Goal: Find specific page/section: Find specific page/section

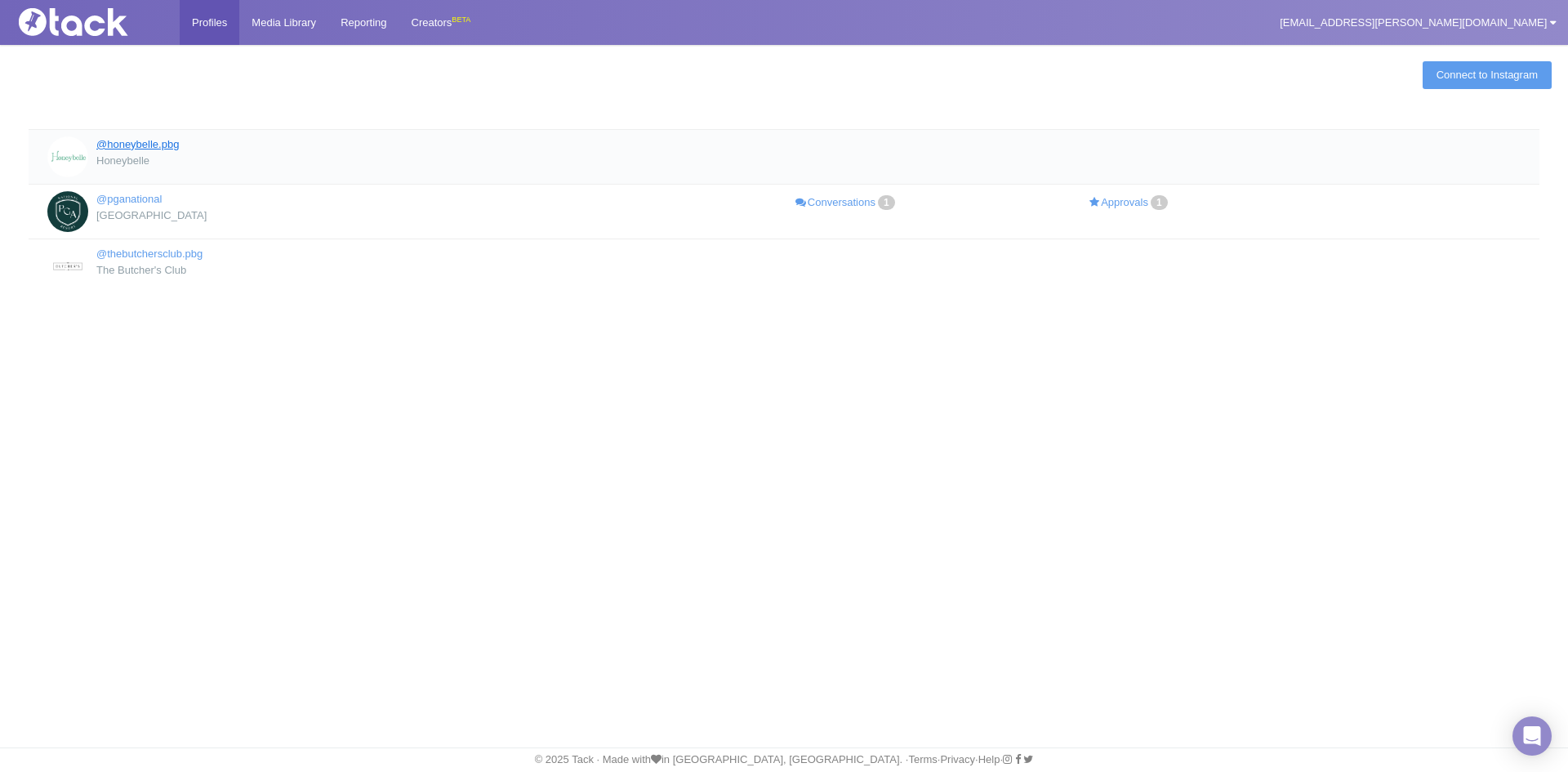
click at [179, 146] on link "@honeybelle.pbg" at bounding box center [138, 143] width 83 height 12
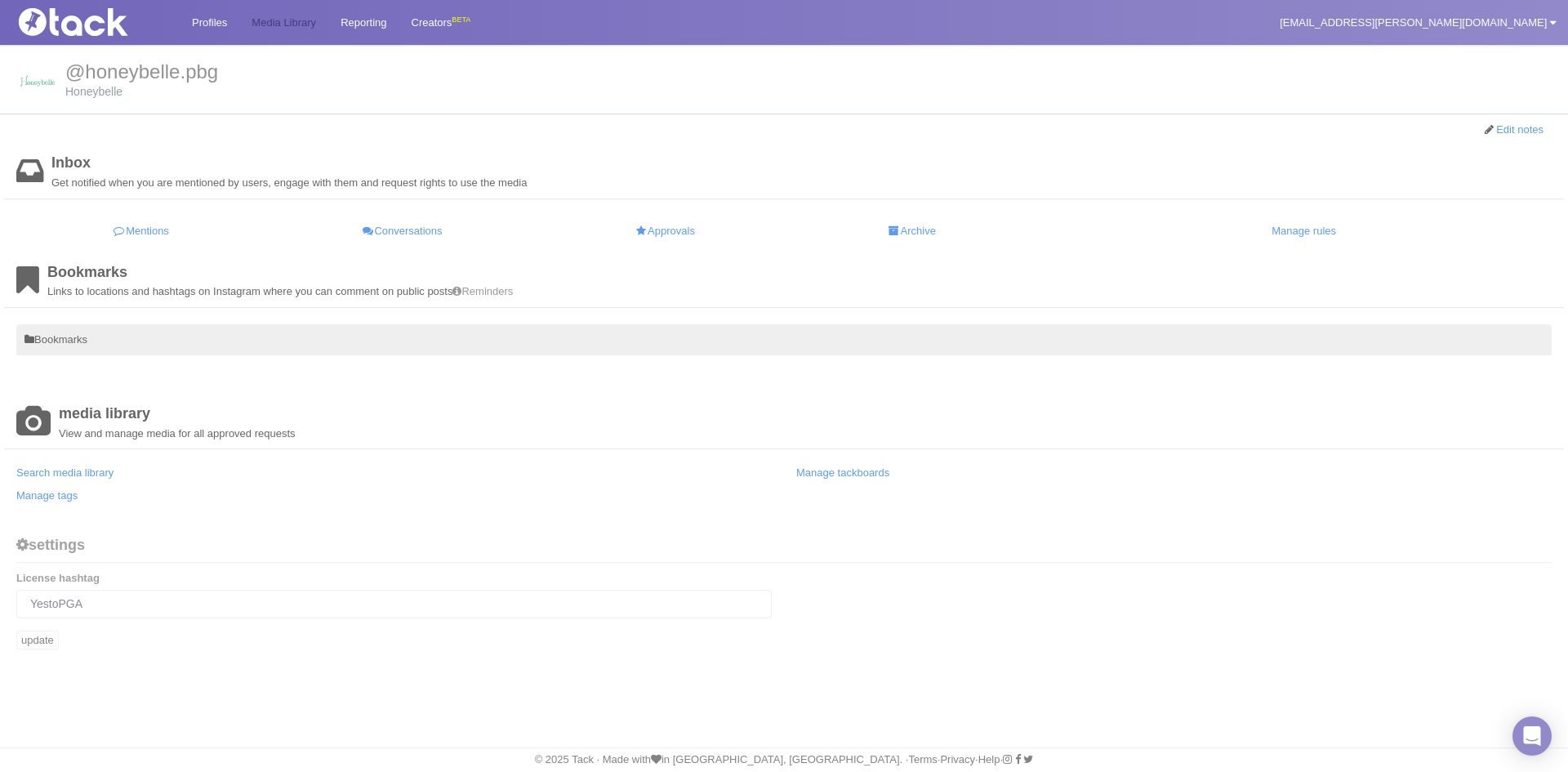
click at [301, 21] on link "Media Library" at bounding box center [284, 22] width 89 height 45
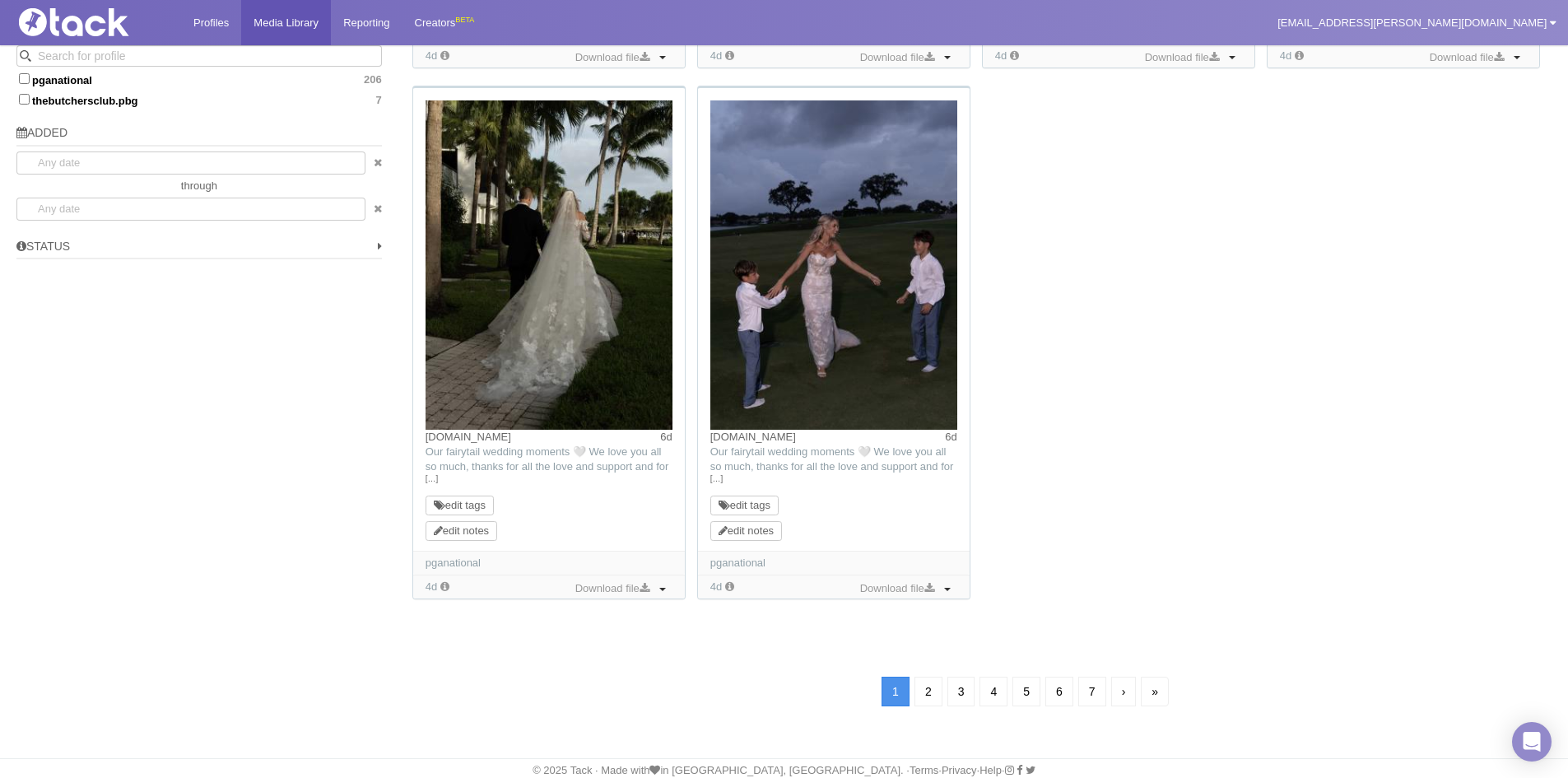
scroll to position [1197, 0]
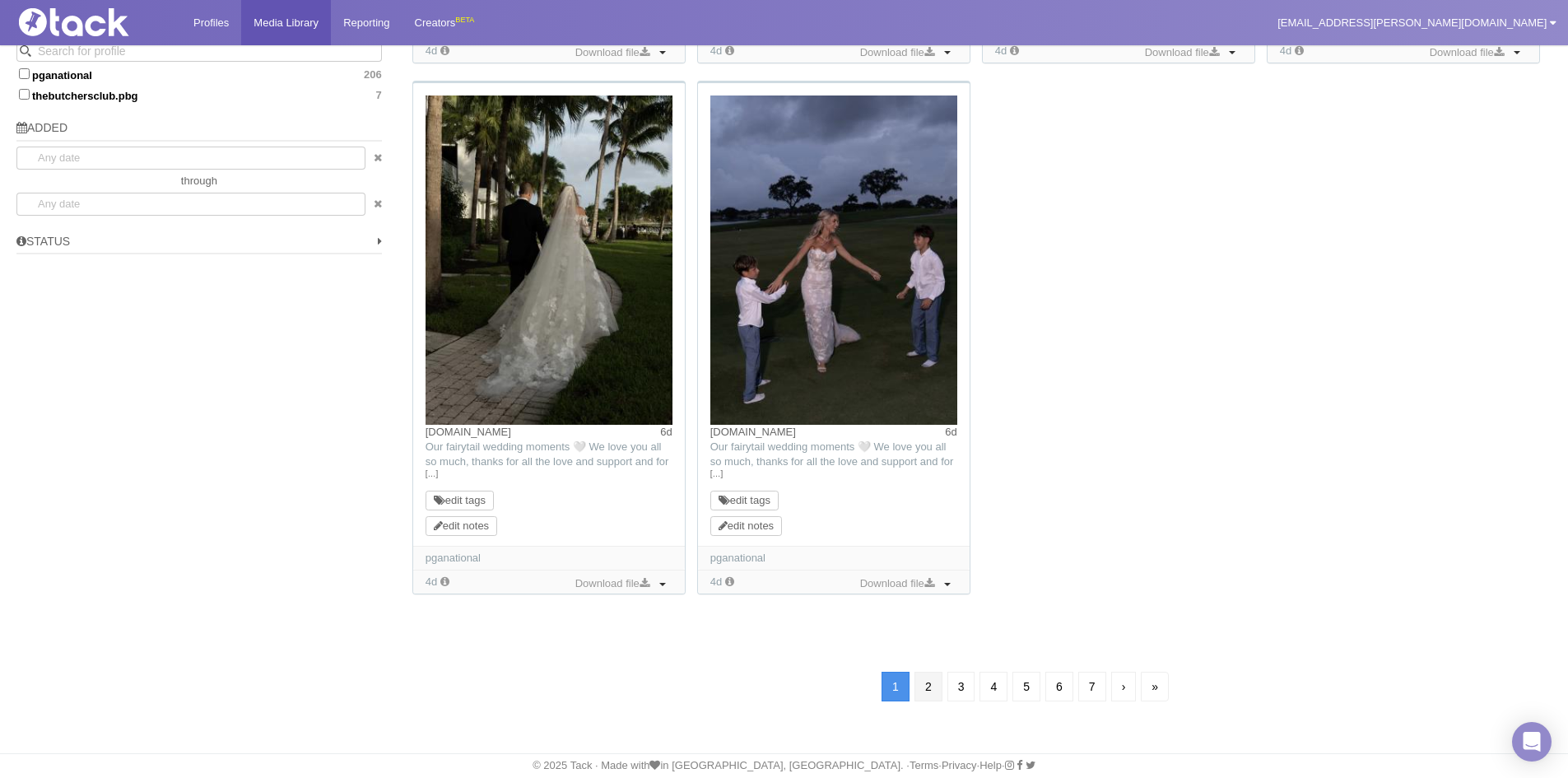
click at [922, 686] on link "2" at bounding box center [929, 687] width 28 height 30
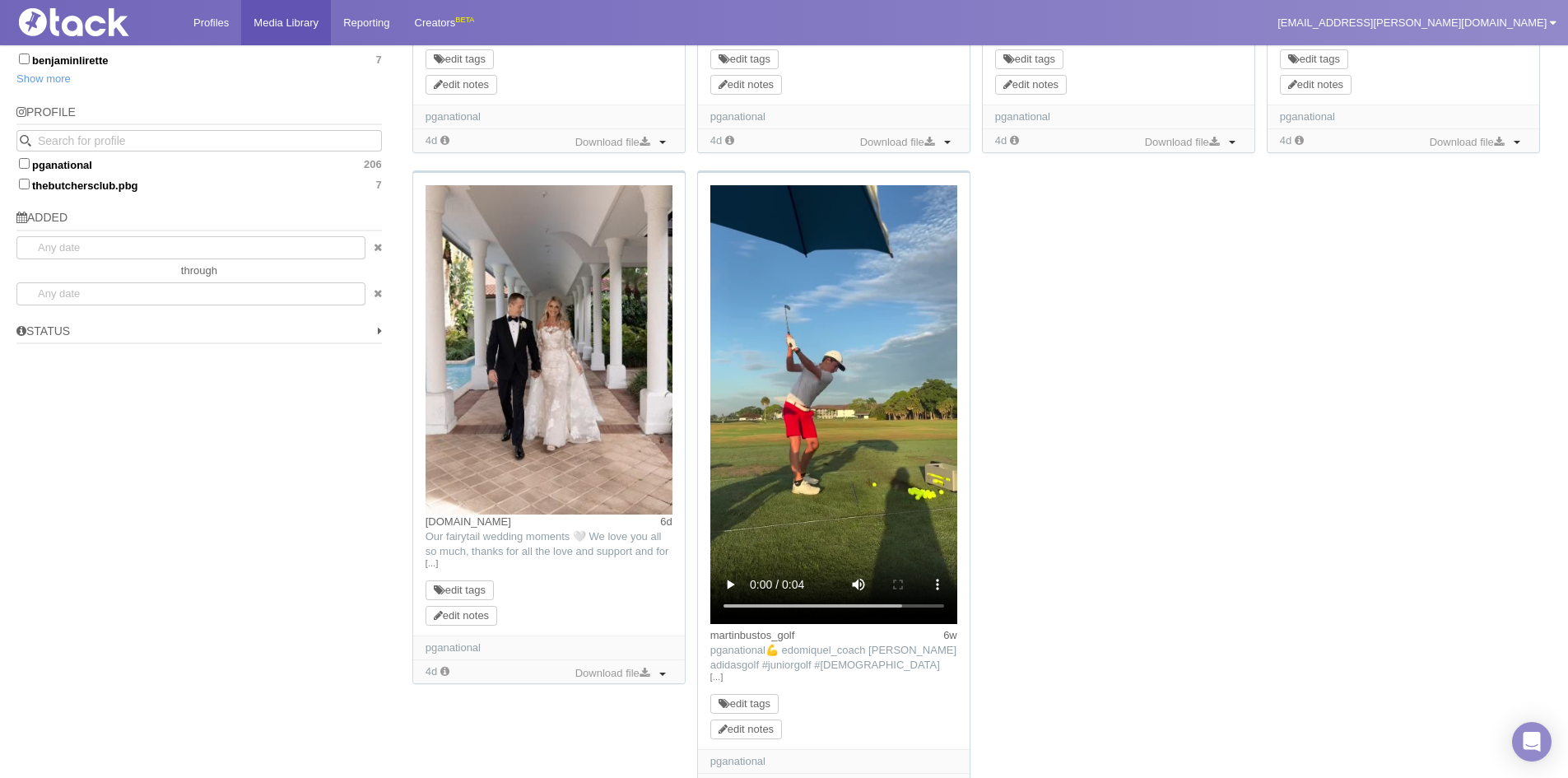
scroll to position [1309, 0]
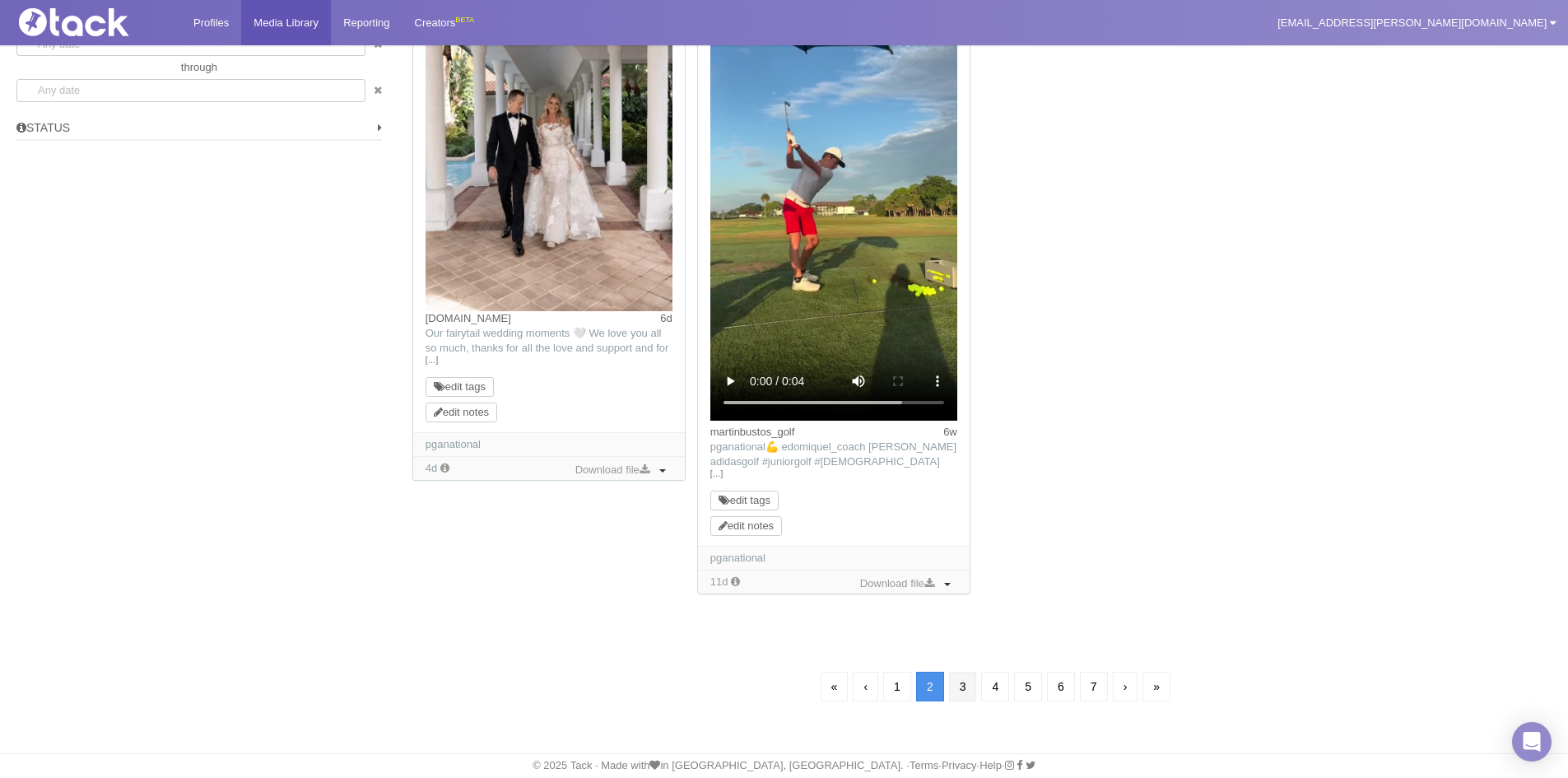
click at [962, 688] on link "3" at bounding box center [963, 687] width 28 height 30
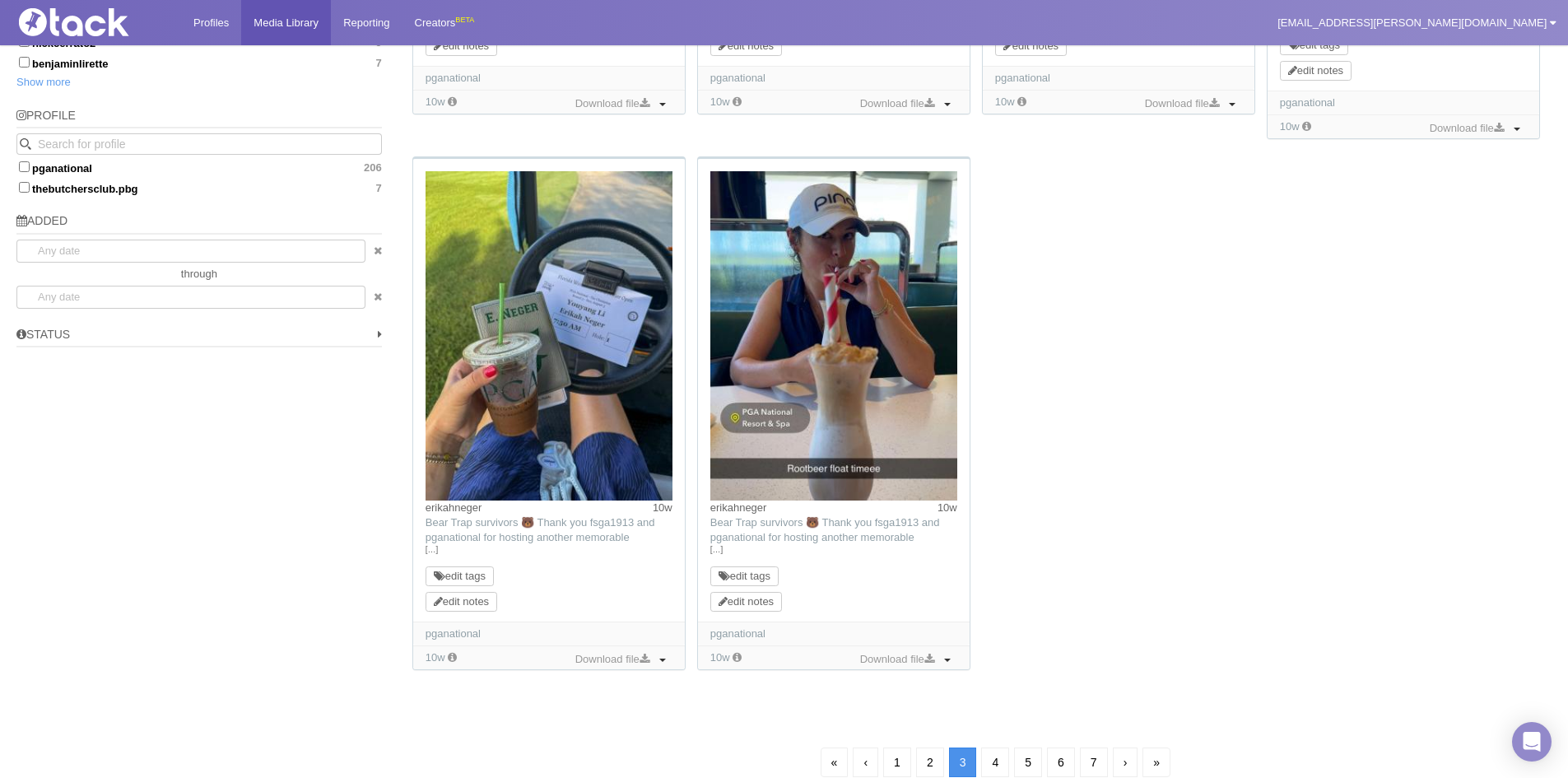
scroll to position [1179, 0]
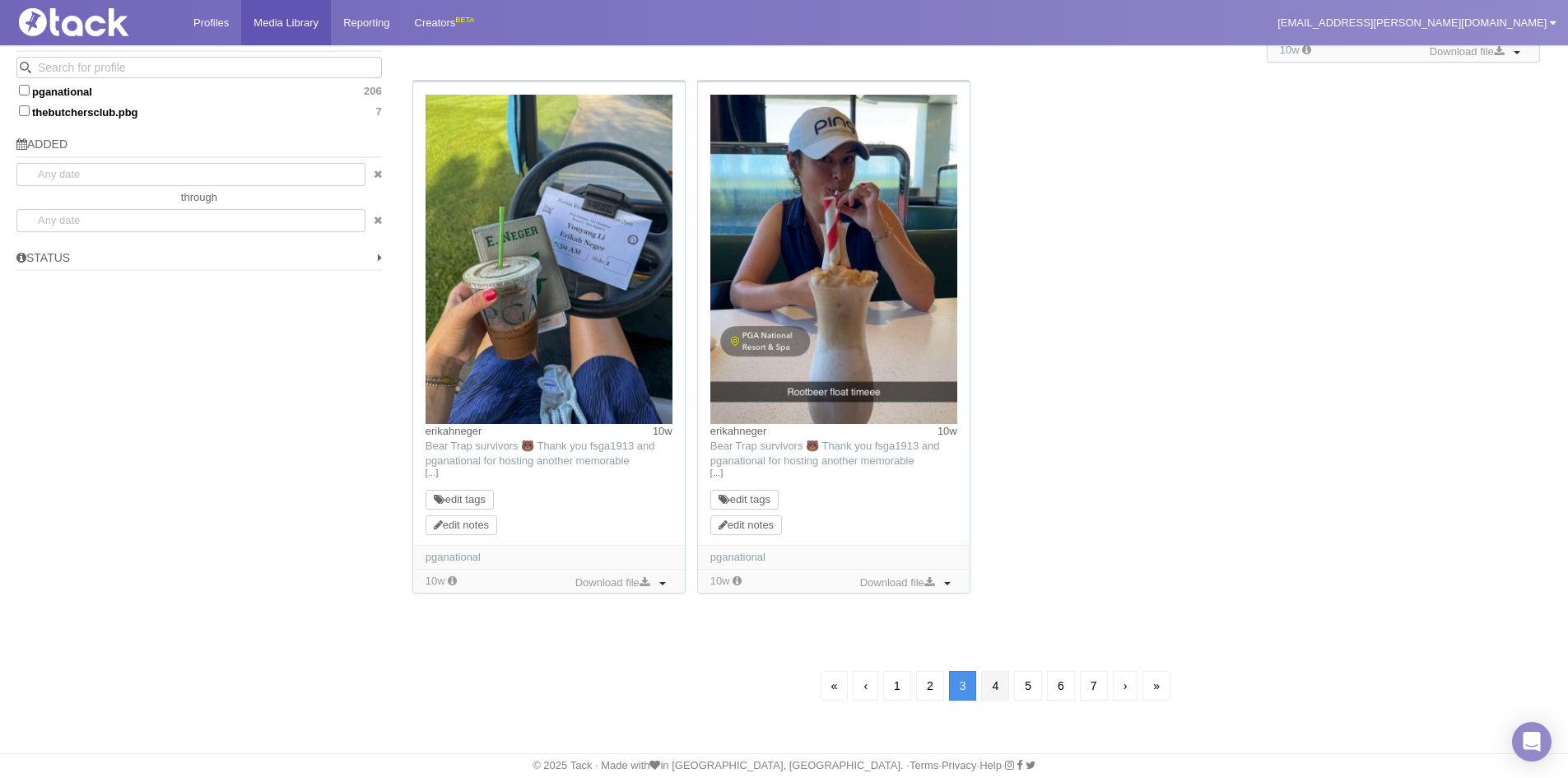
click at [988, 687] on link "4" at bounding box center [995, 686] width 28 height 30
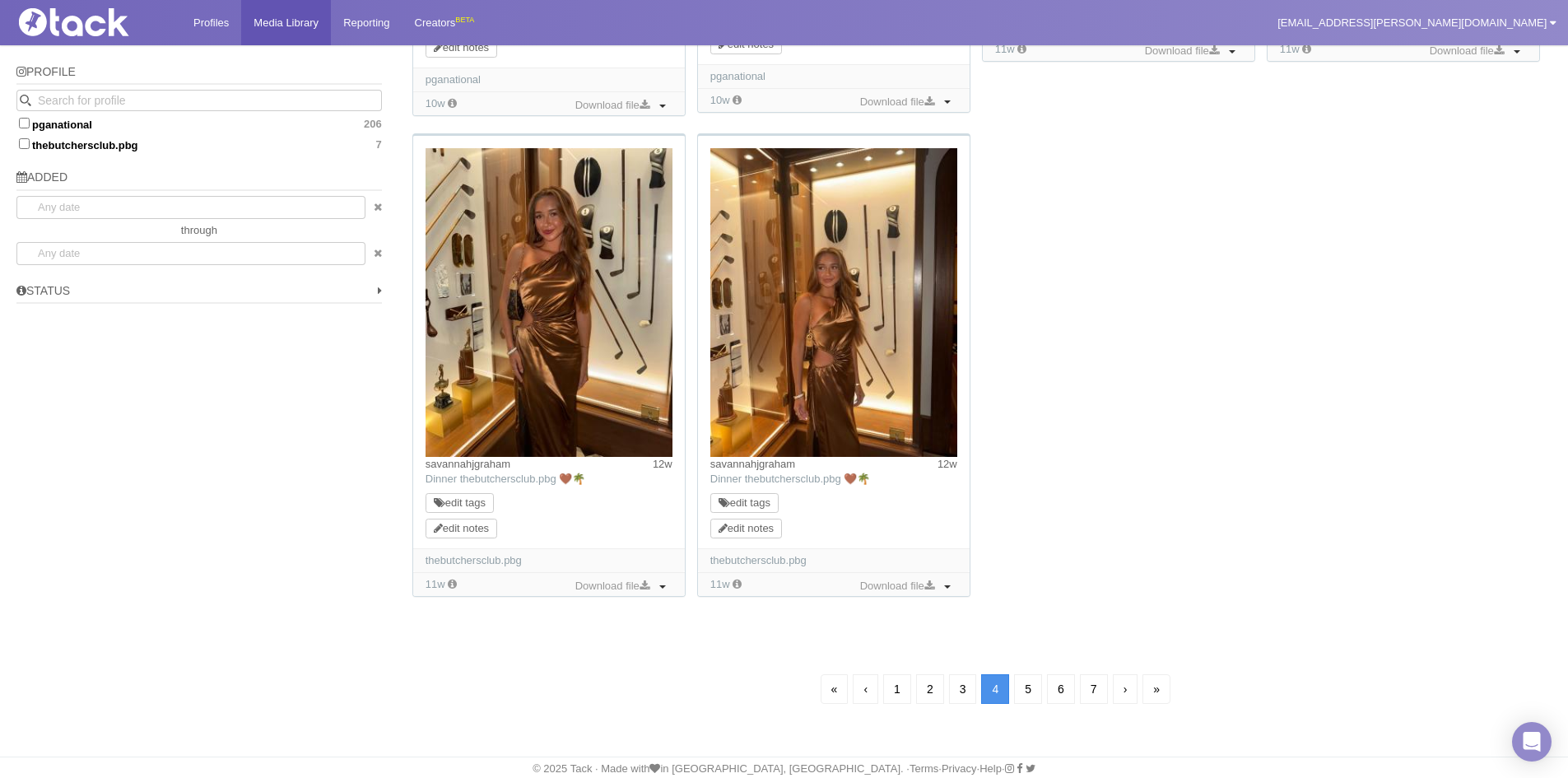
scroll to position [1150, 0]
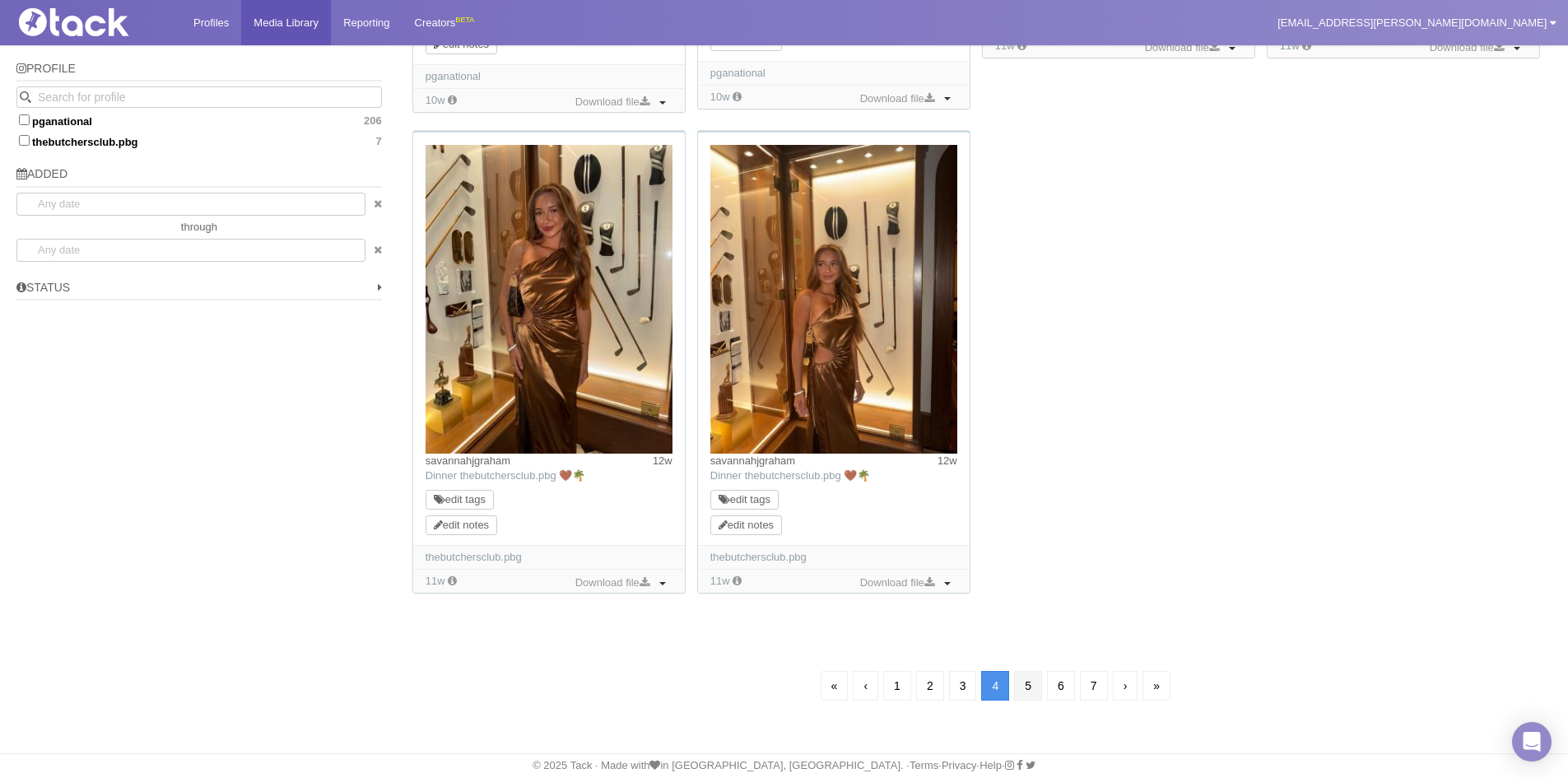
click at [1023, 688] on link "5" at bounding box center [1028, 686] width 28 height 30
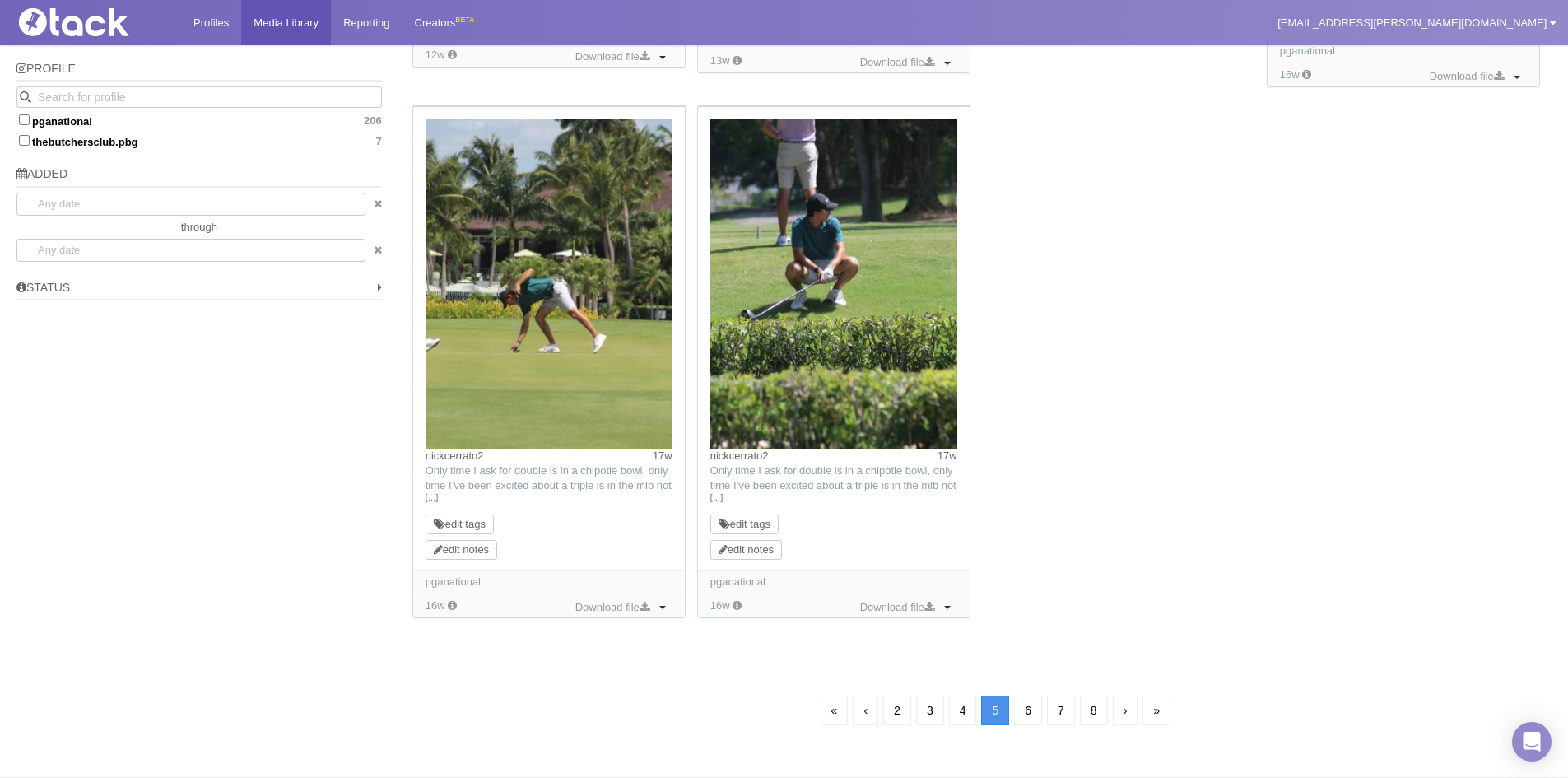
scroll to position [118, 0]
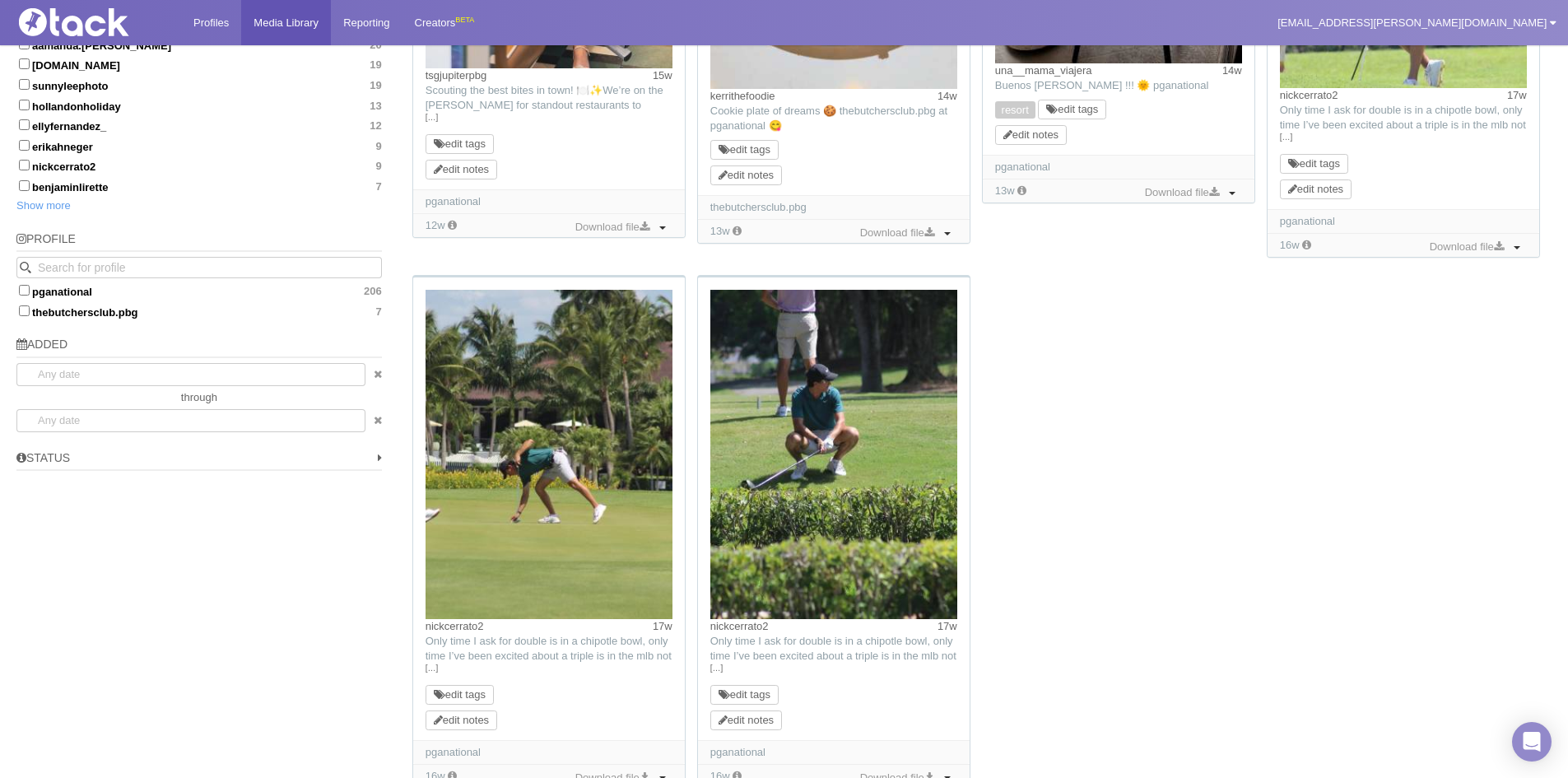
scroll to position [1174, 0]
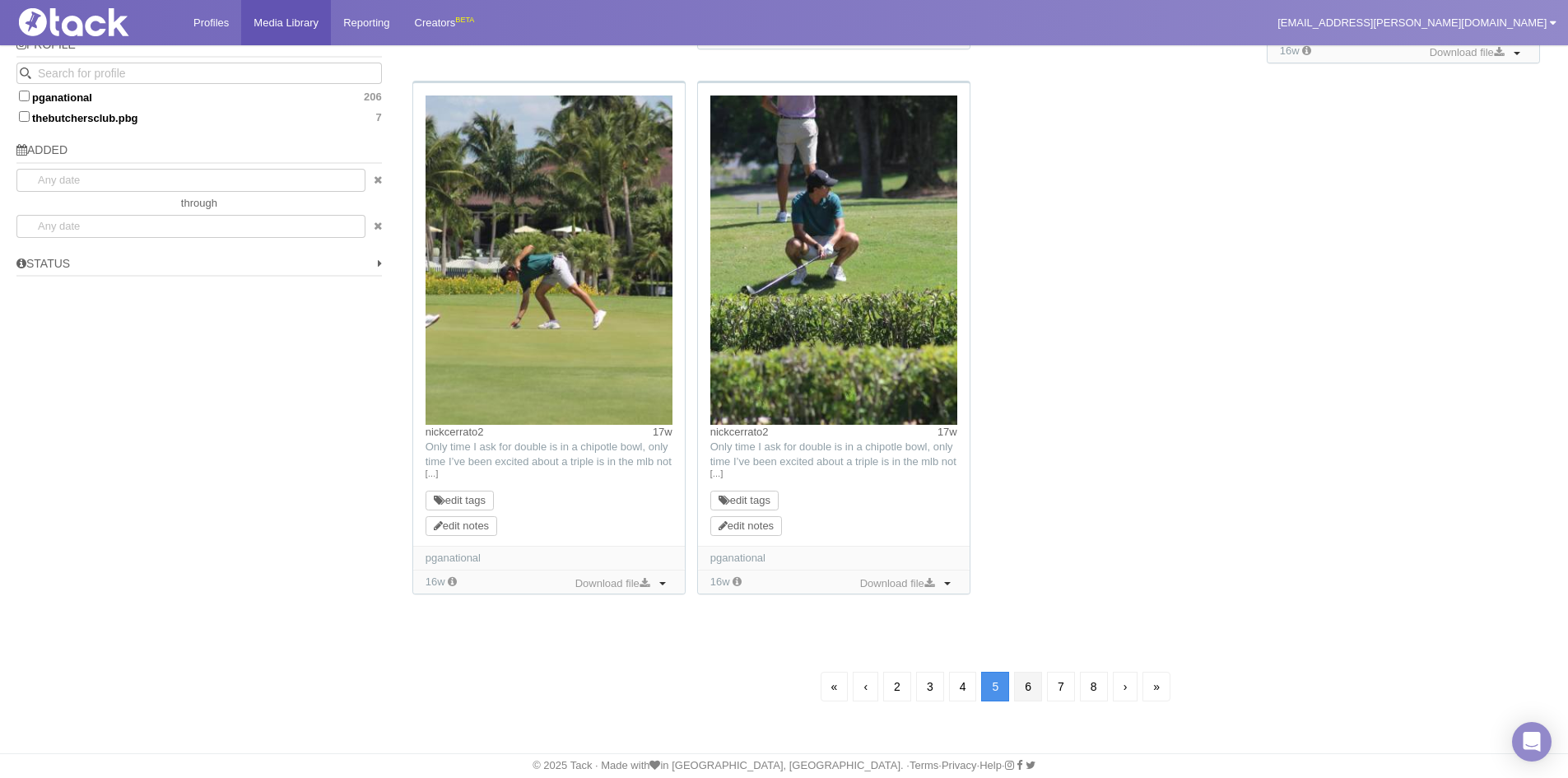
click at [1023, 686] on link "6" at bounding box center [1028, 687] width 28 height 30
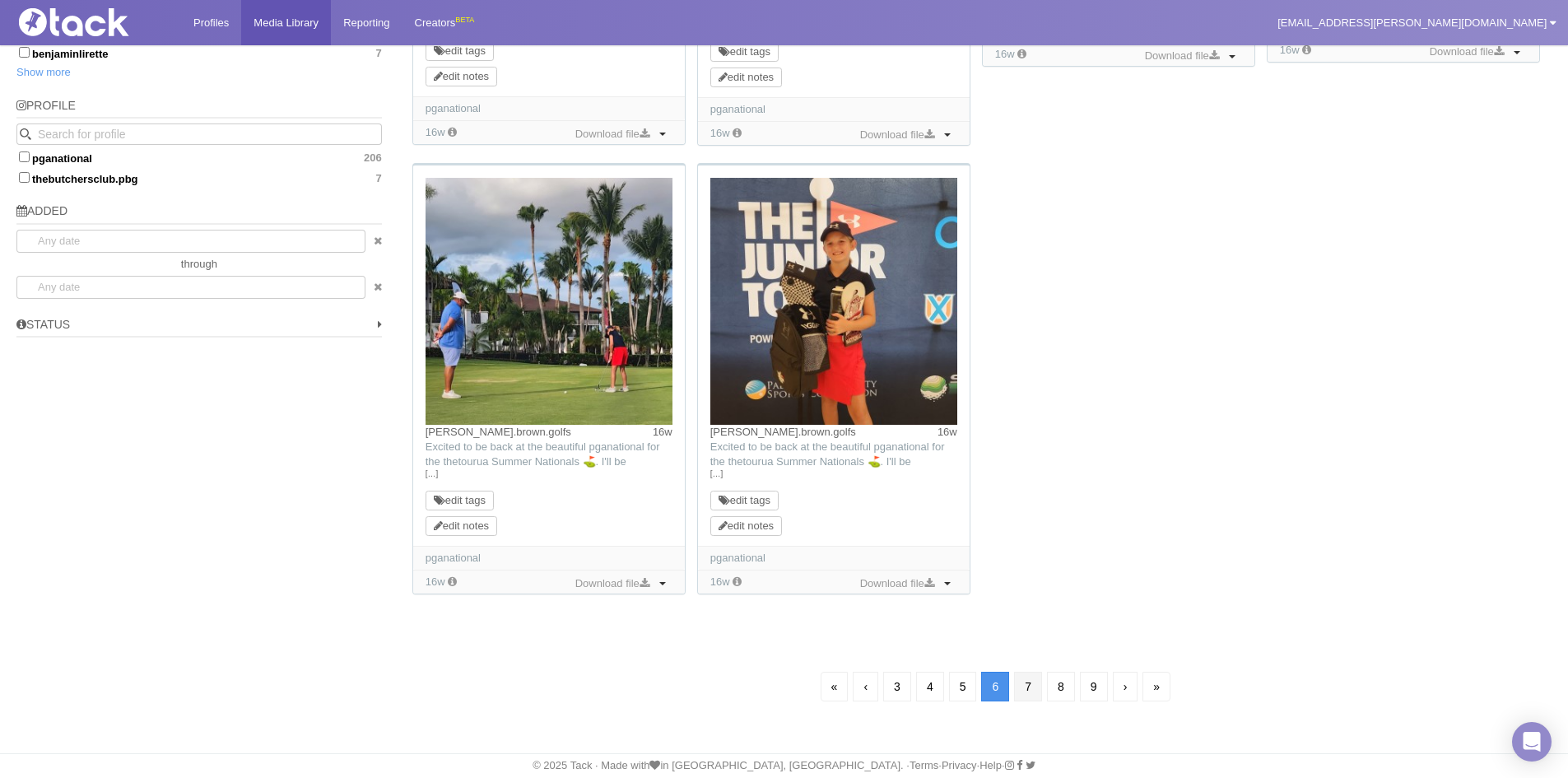
click at [1033, 686] on link "7" at bounding box center [1028, 687] width 28 height 30
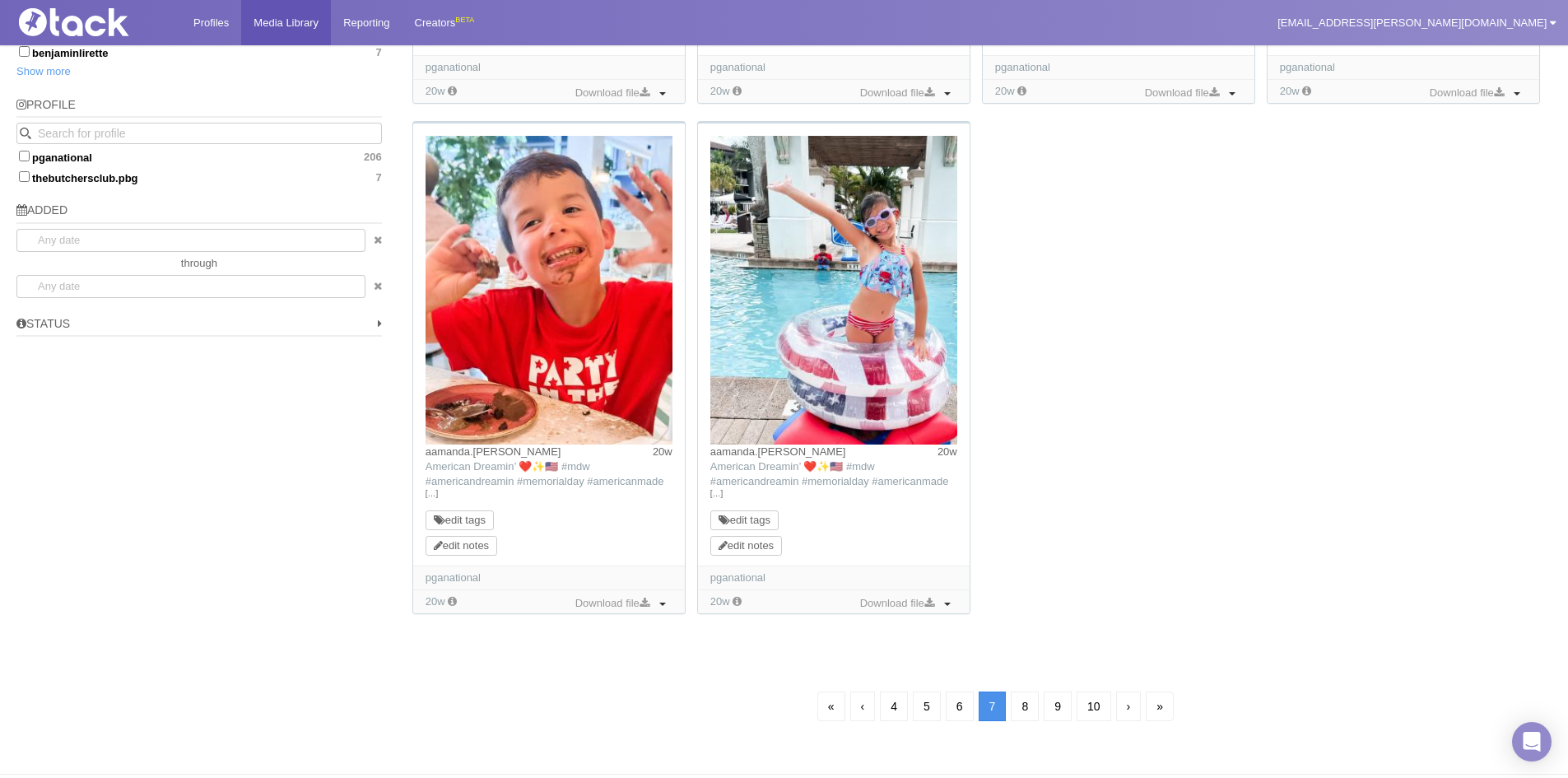
scroll to position [118, 0]
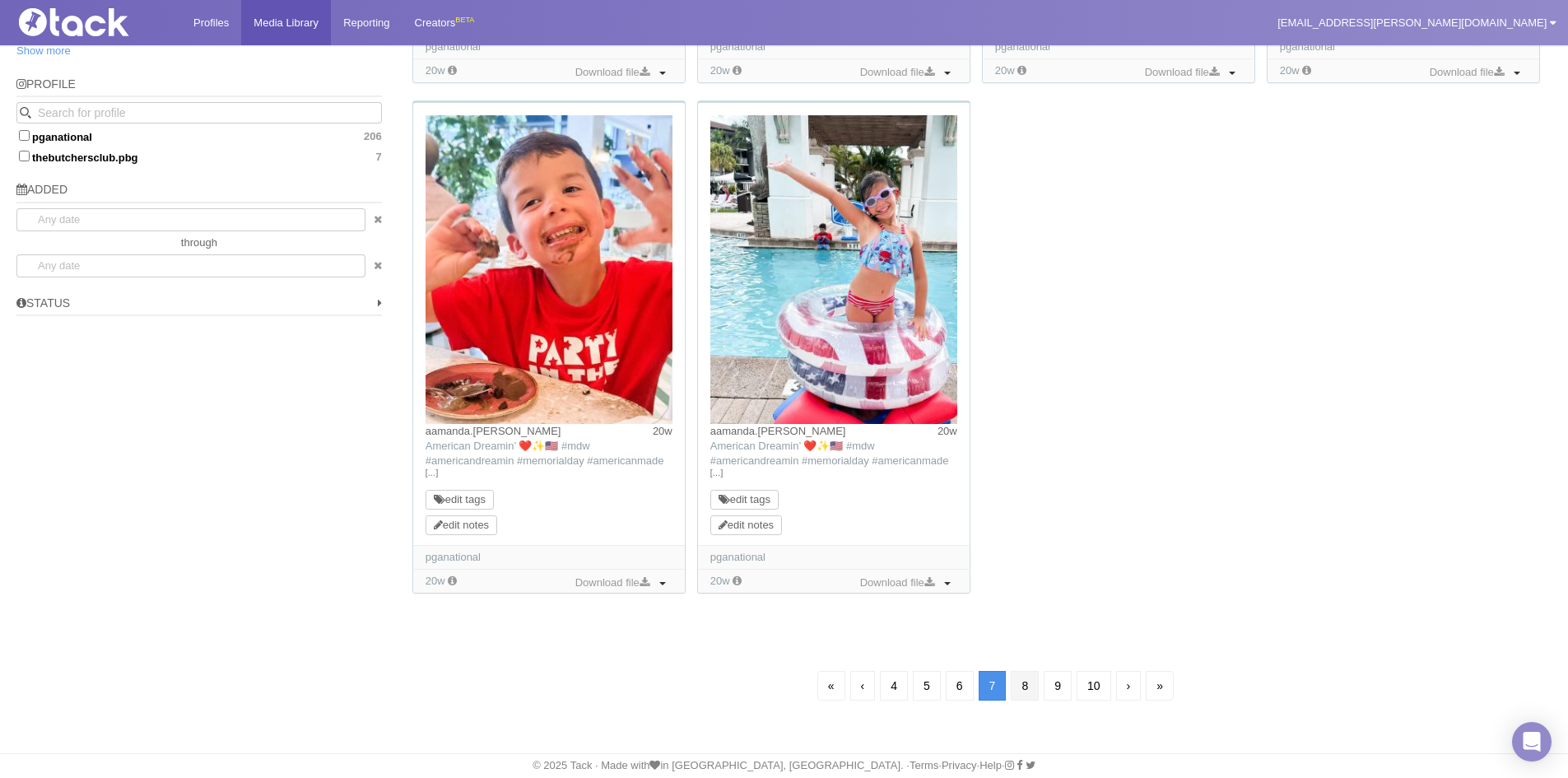
click at [1033, 687] on link "8" at bounding box center [1024, 686] width 28 height 30
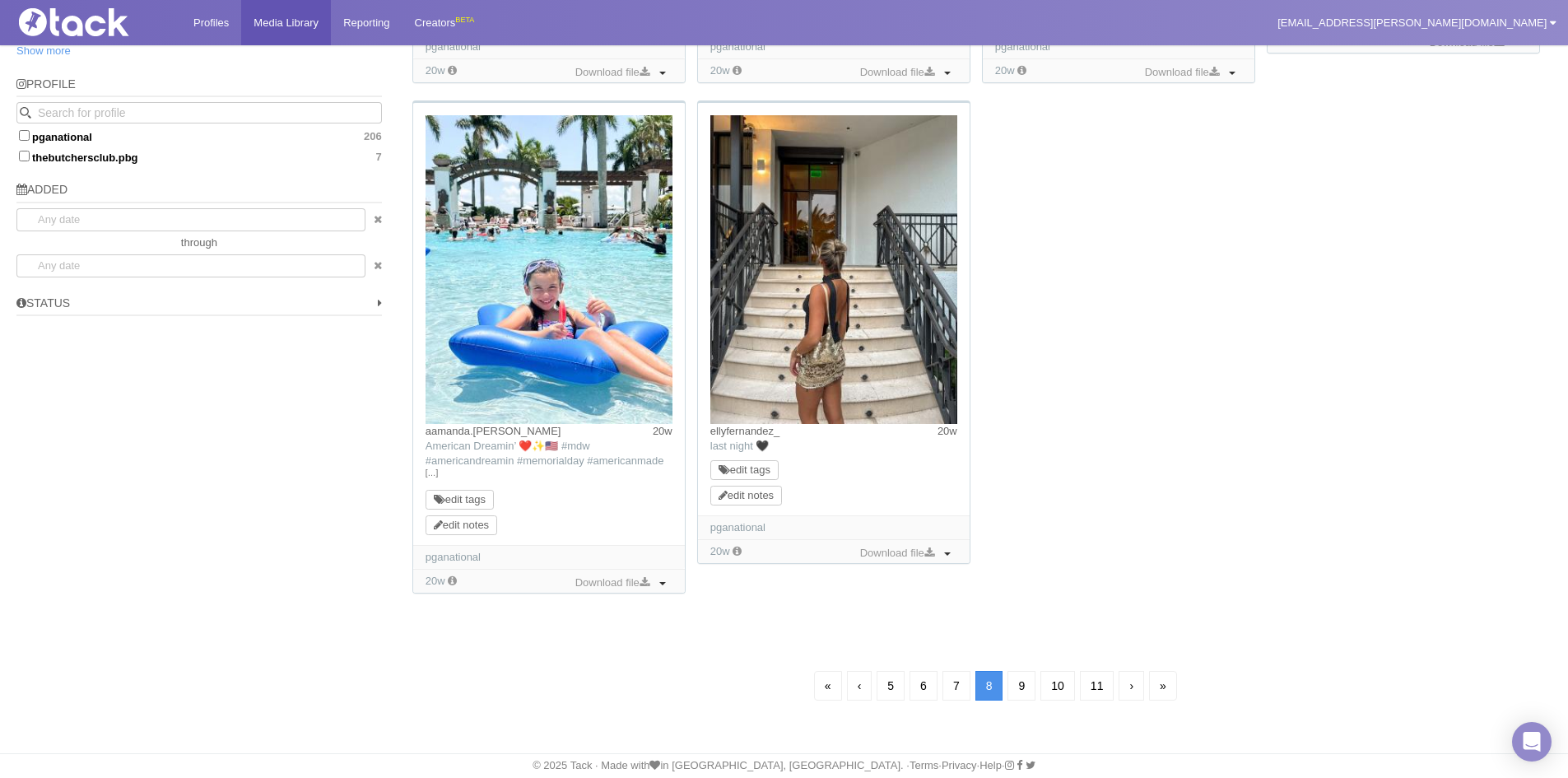
scroll to position [118, 0]
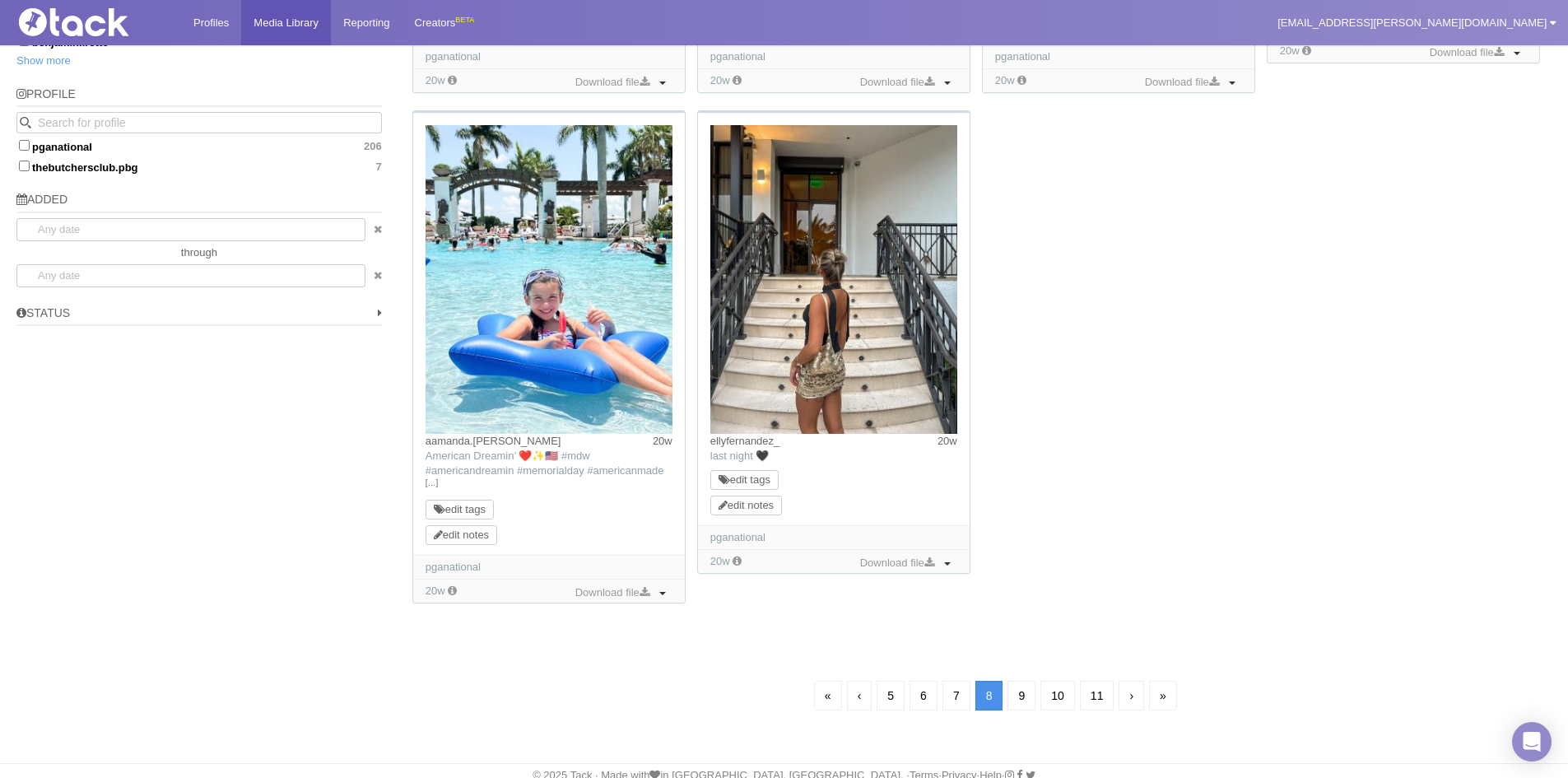
scroll to position [1135, 0]
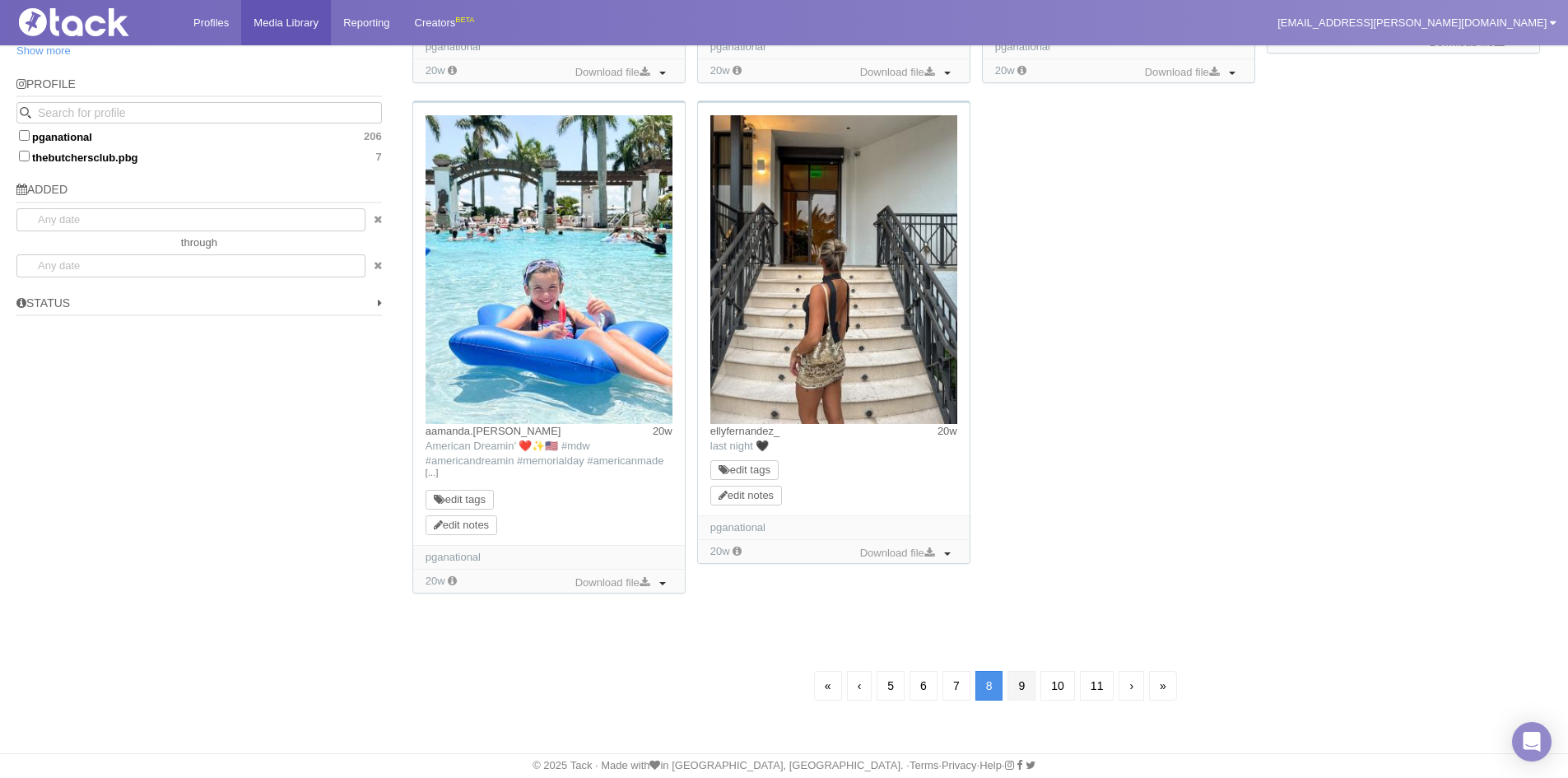
click at [1029, 688] on link "9" at bounding box center [1022, 686] width 28 height 30
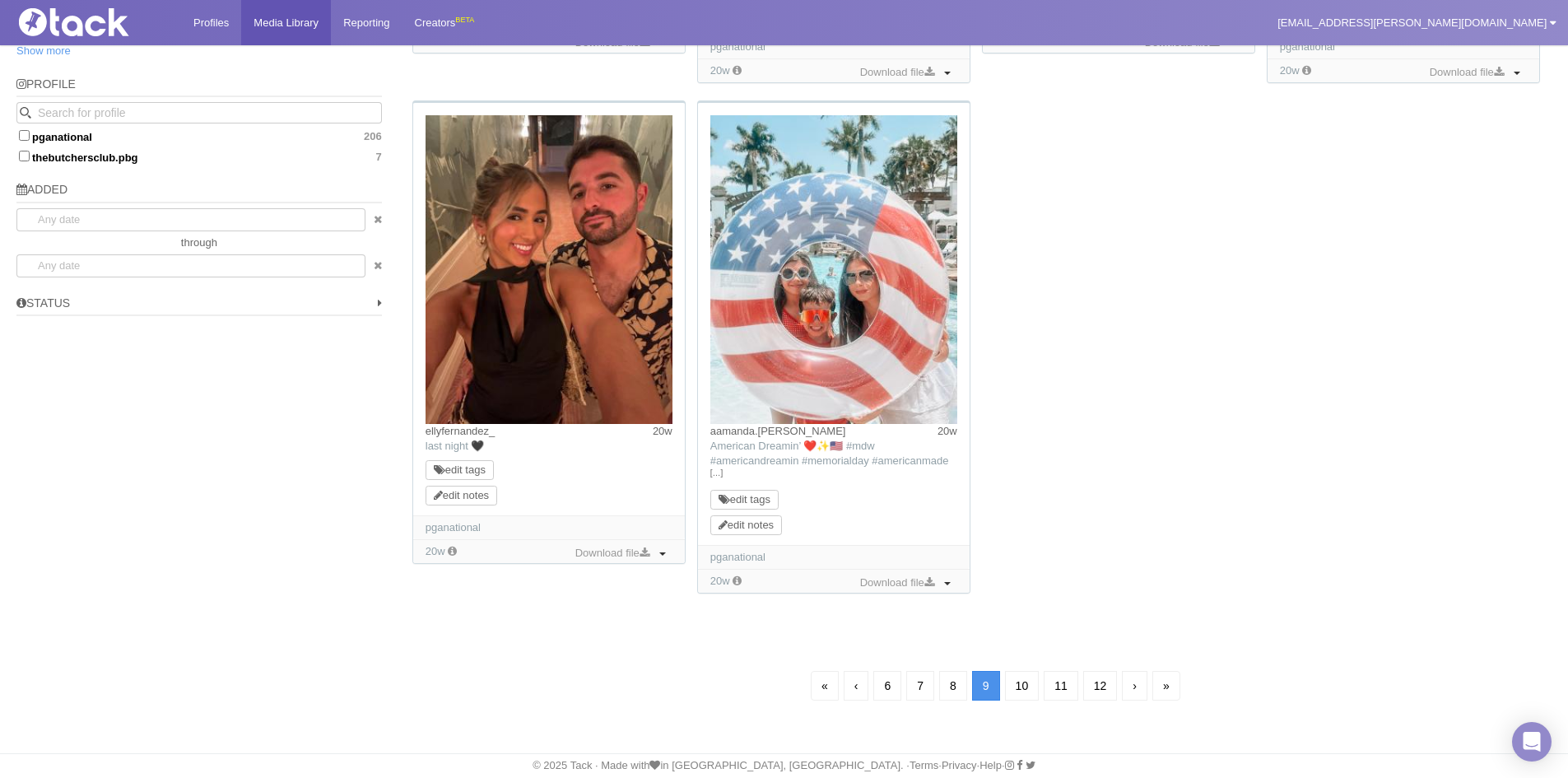
scroll to position [118, 0]
click at [1029, 688] on link "10" at bounding box center [1022, 686] width 35 height 30
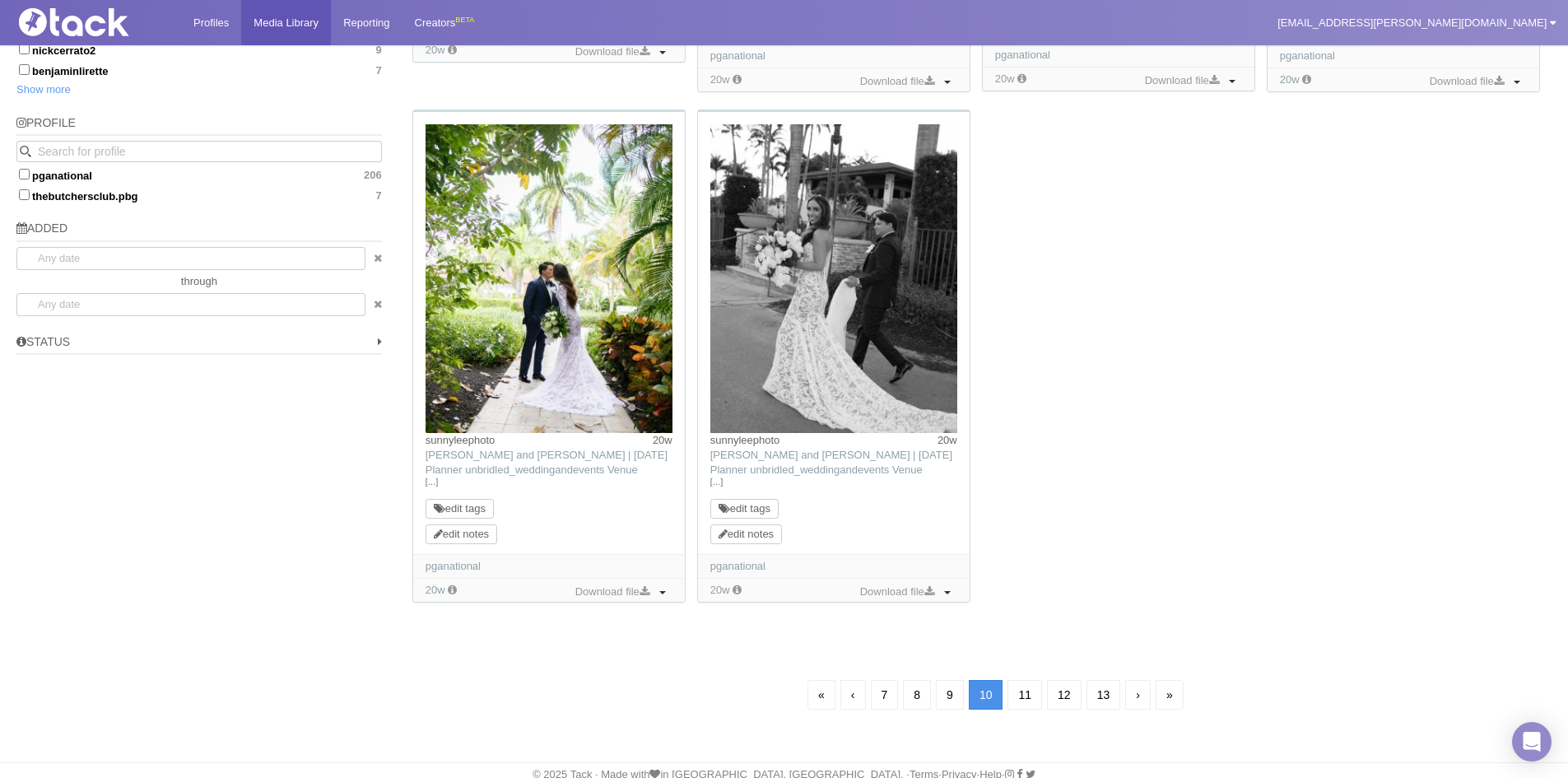
scroll to position [1105, 0]
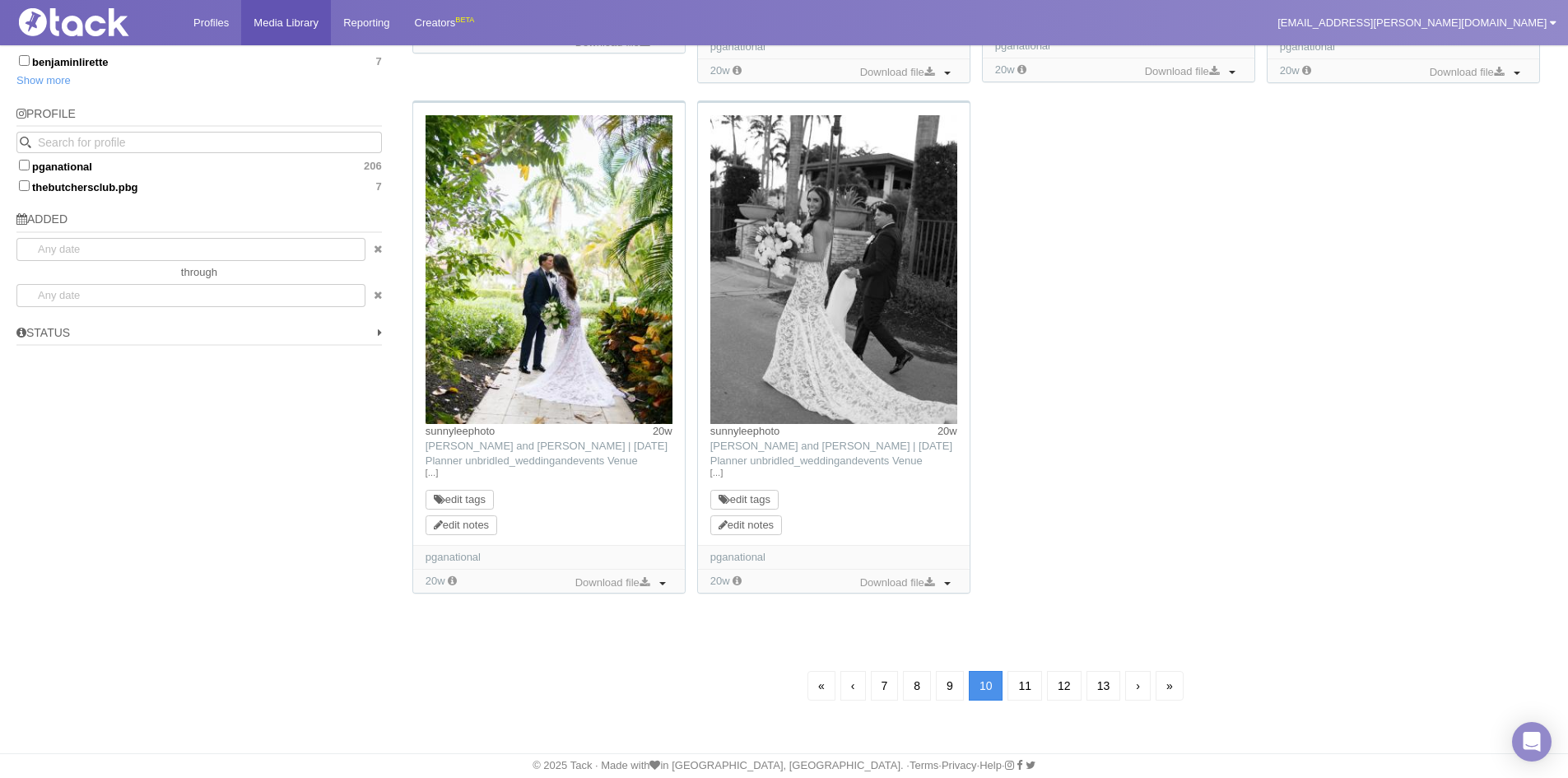
click at [1029, 688] on link "11" at bounding box center [1024, 686] width 35 height 30
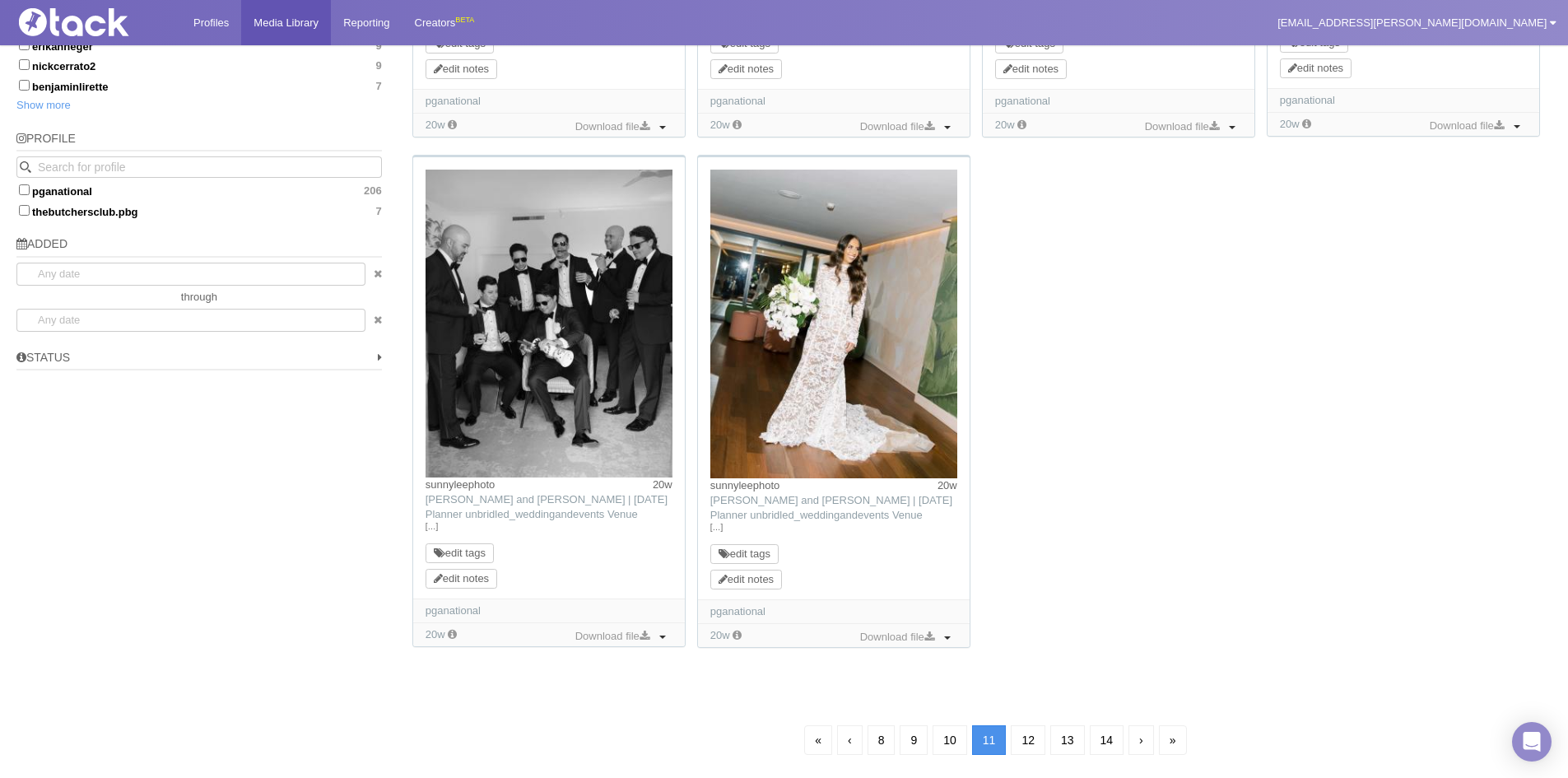
scroll to position [1135, 0]
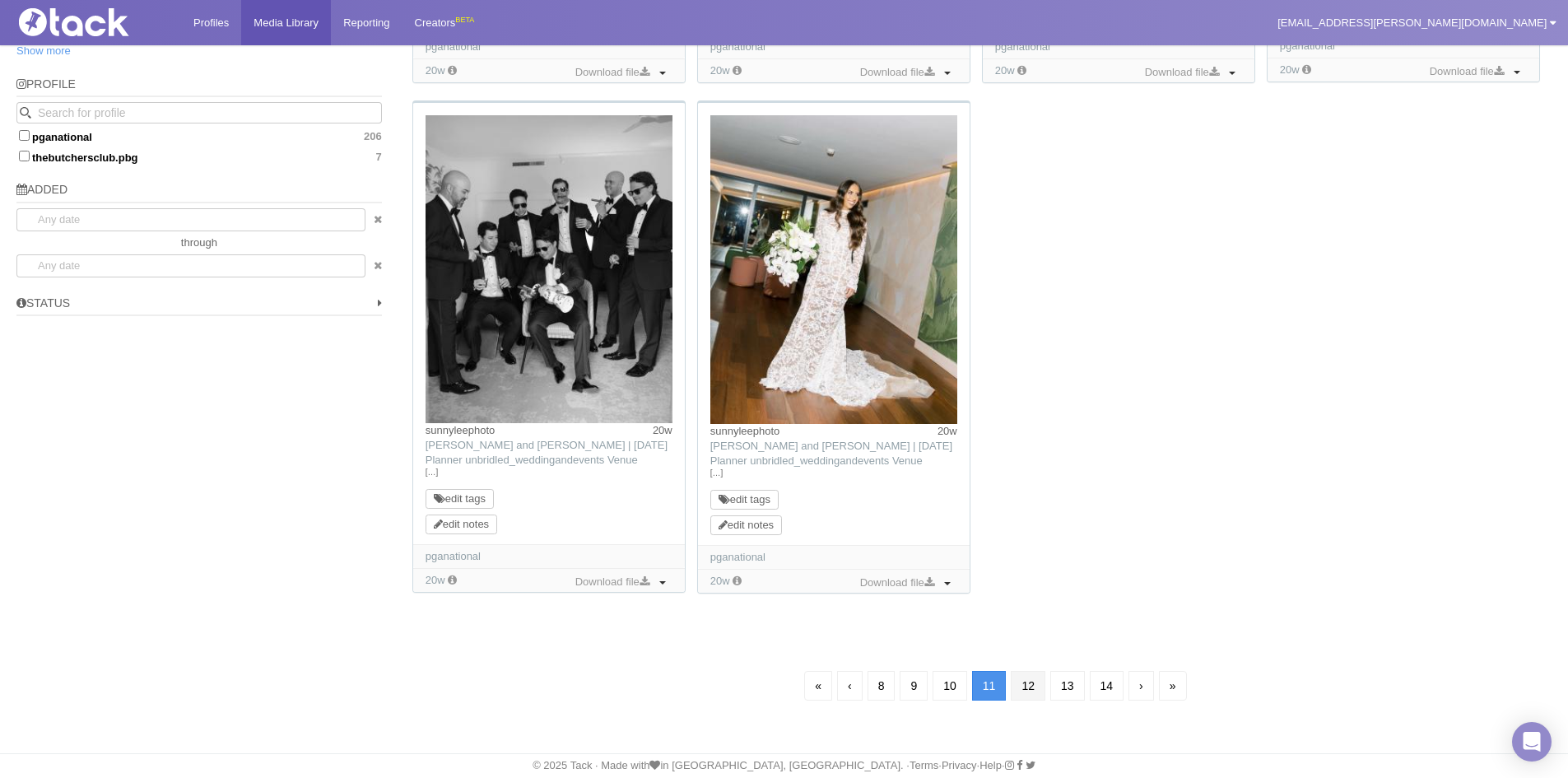
click at [1029, 688] on link "12" at bounding box center [1027, 686] width 35 height 30
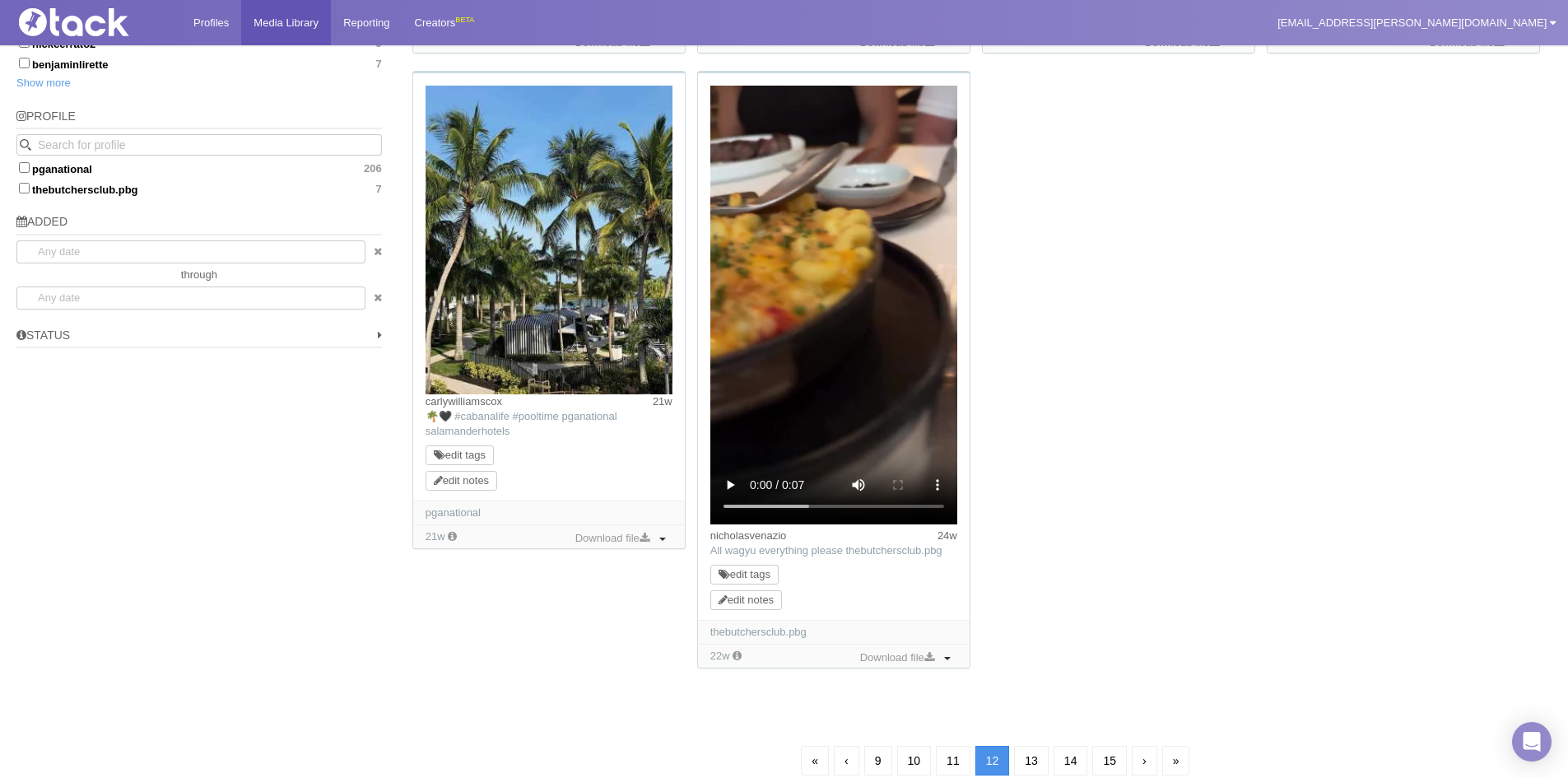
scroll to position [1192, 0]
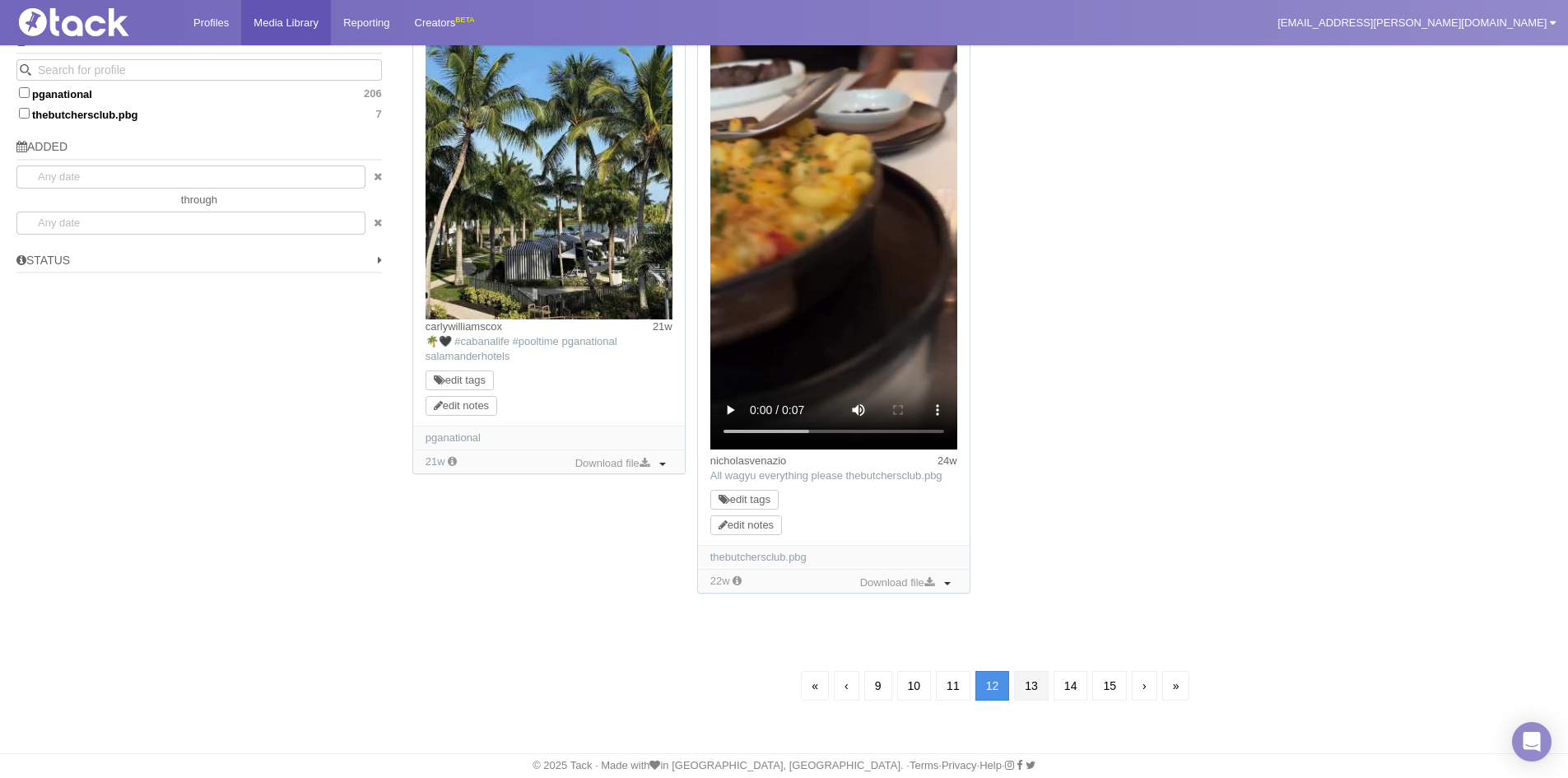
click at [1029, 688] on link "13" at bounding box center [1031, 686] width 35 height 30
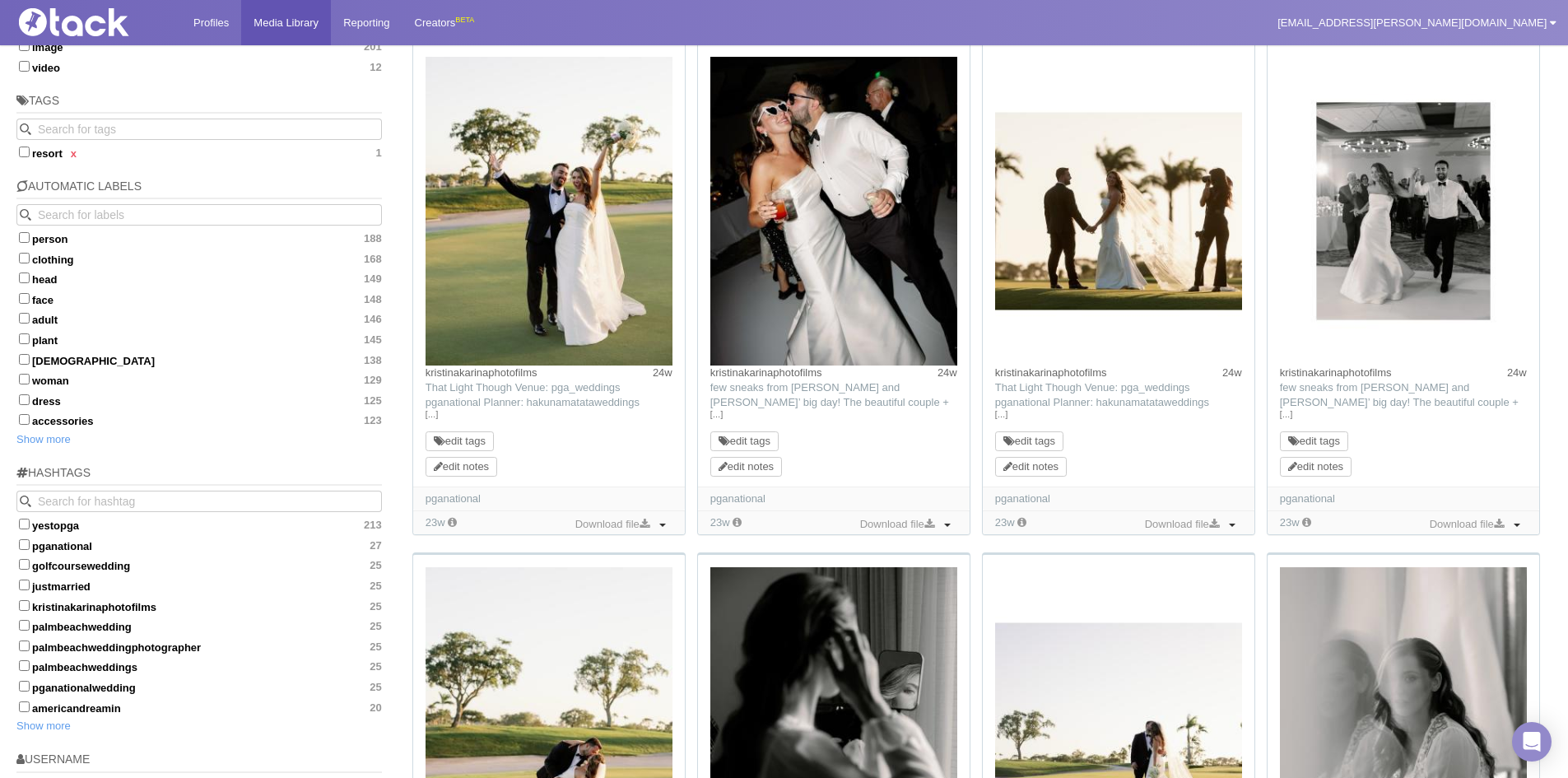
scroll to position [201, 0]
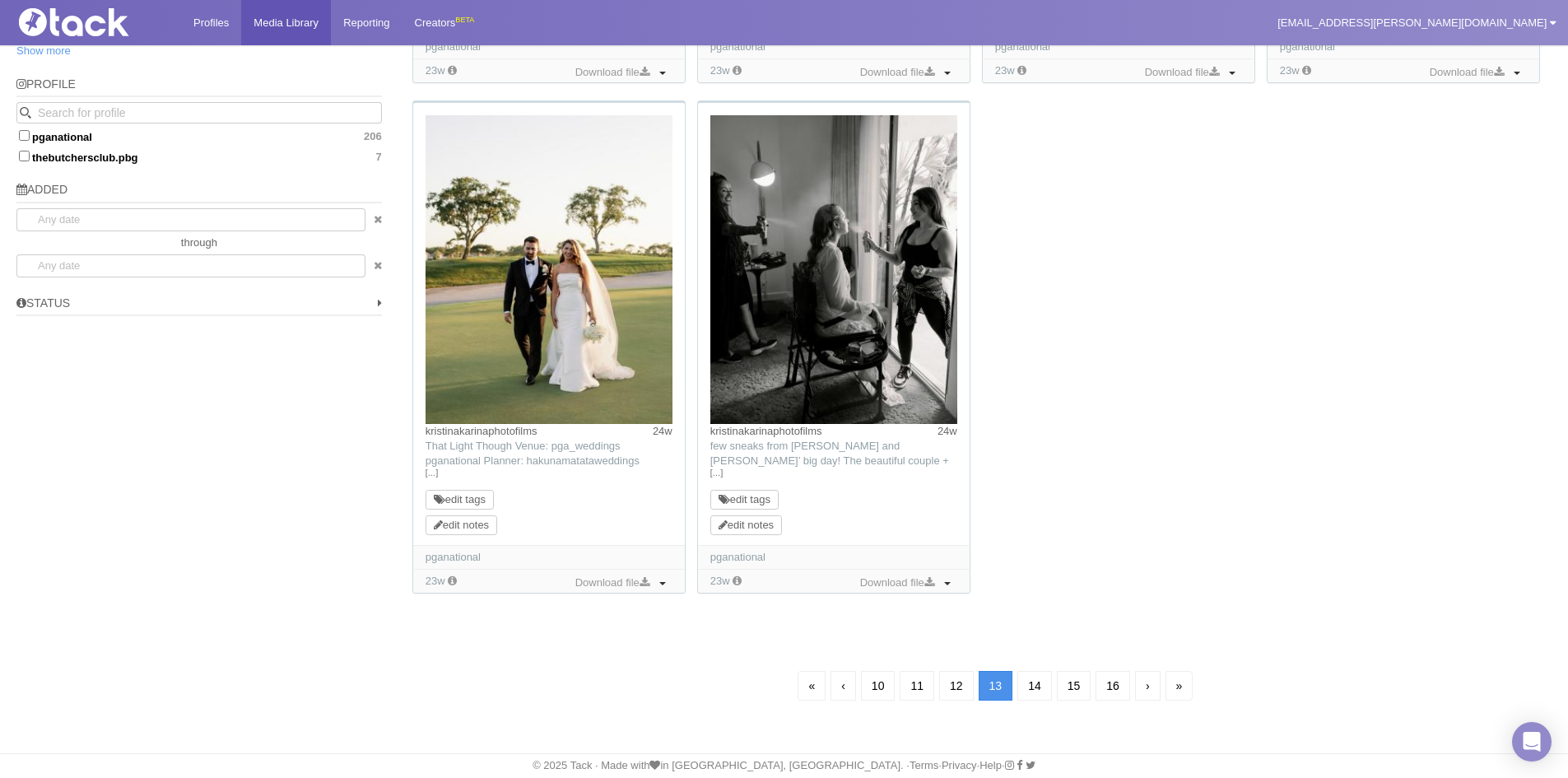
click at [1029, 688] on link "14" at bounding box center [1034, 686] width 35 height 30
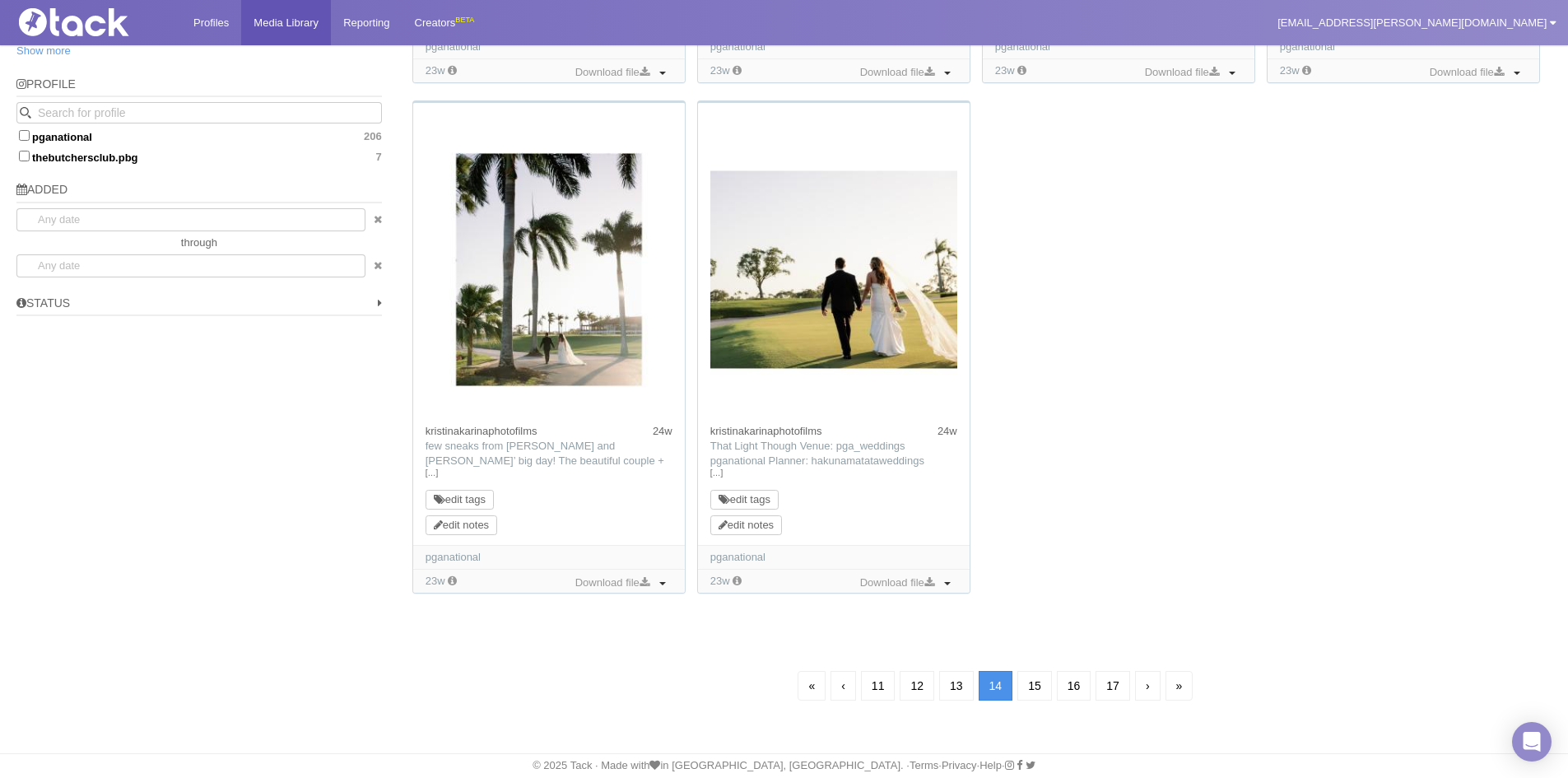
click at [1029, 688] on link "15" at bounding box center [1034, 686] width 35 height 30
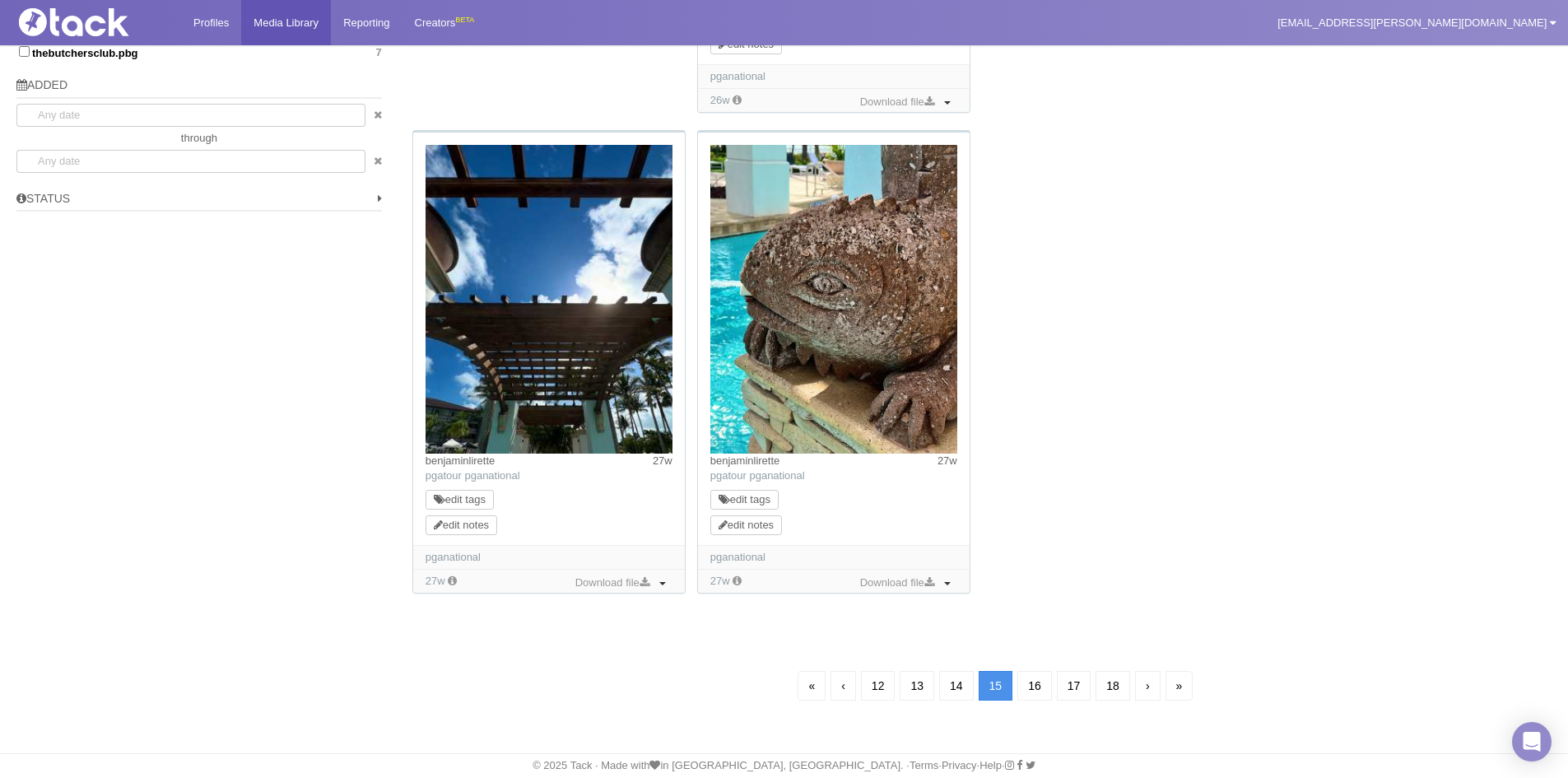
click at [1029, 688] on link "16" at bounding box center [1034, 686] width 35 height 30
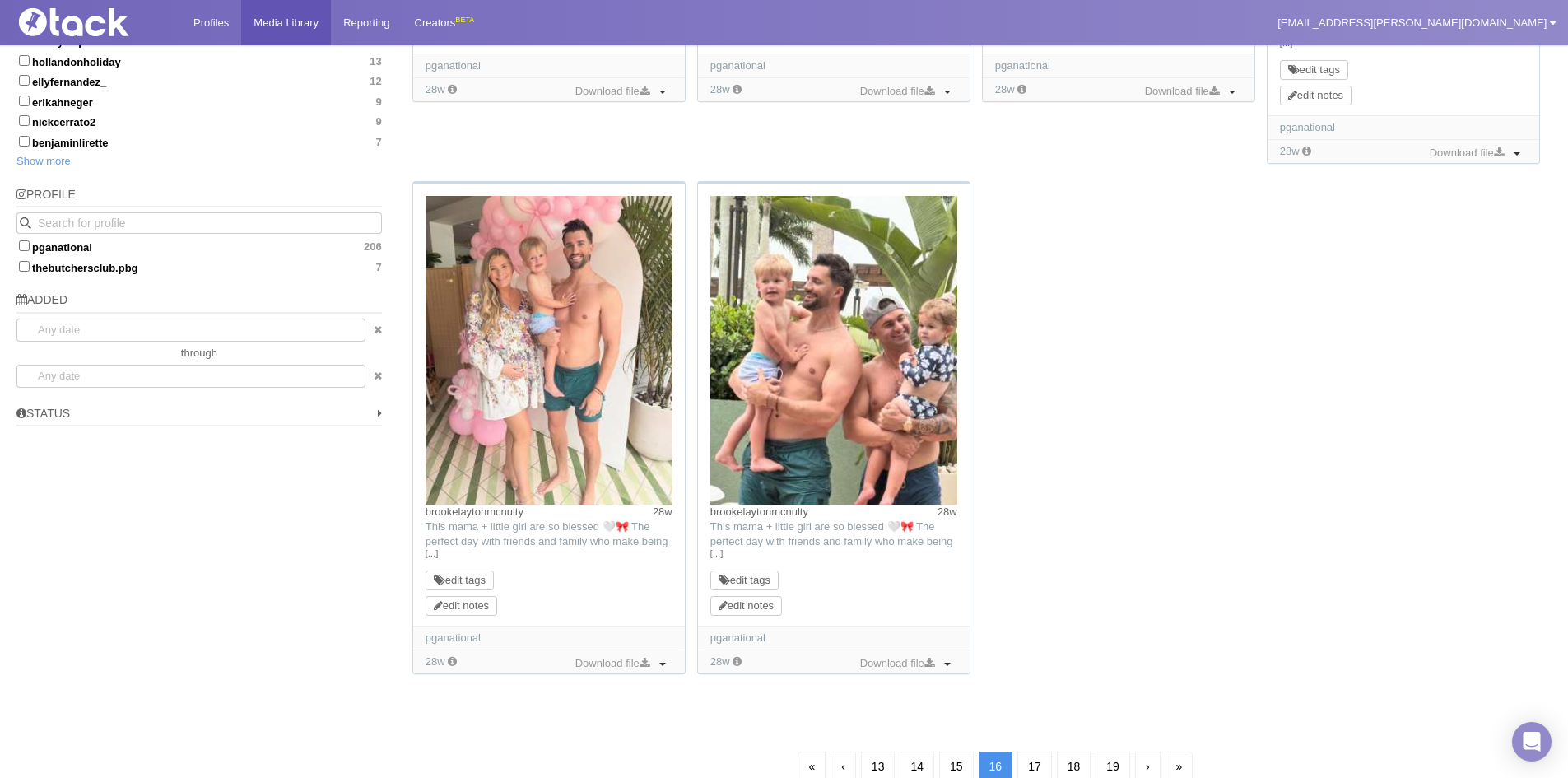
scroll to position [1105, 0]
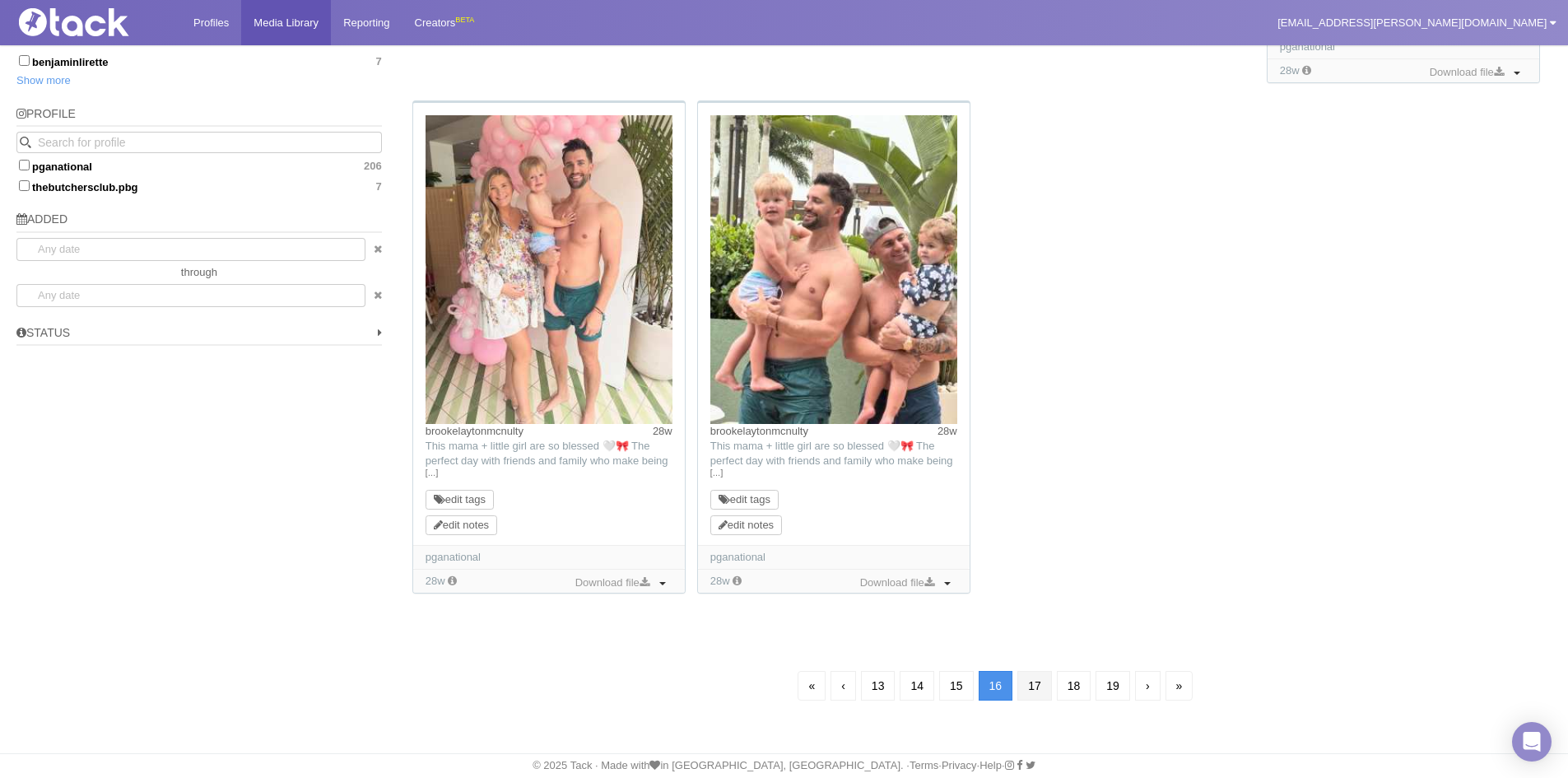
click at [1029, 688] on link "17" at bounding box center [1034, 686] width 35 height 30
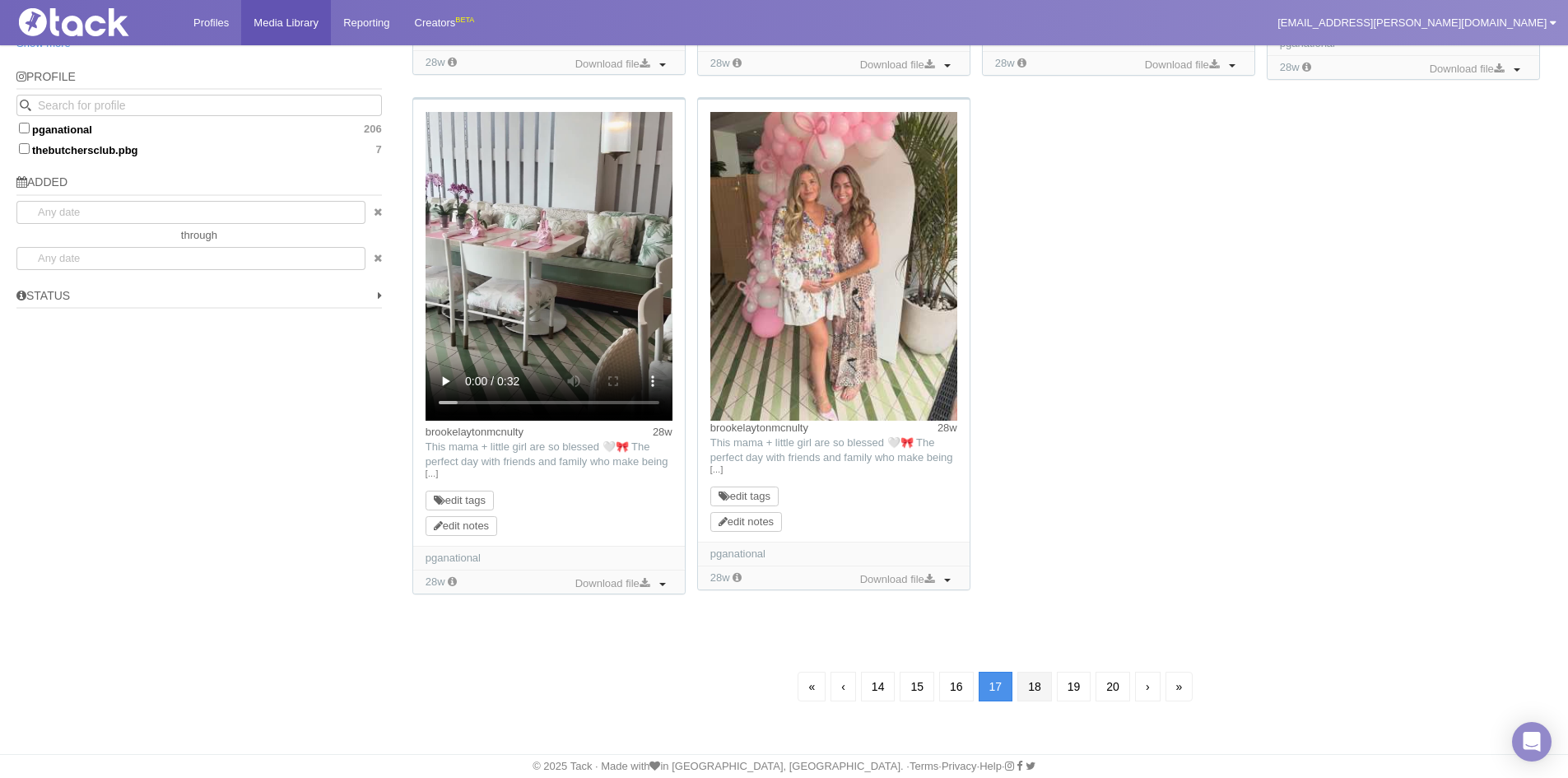
click at [1029, 688] on link "18" at bounding box center [1034, 687] width 35 height 30
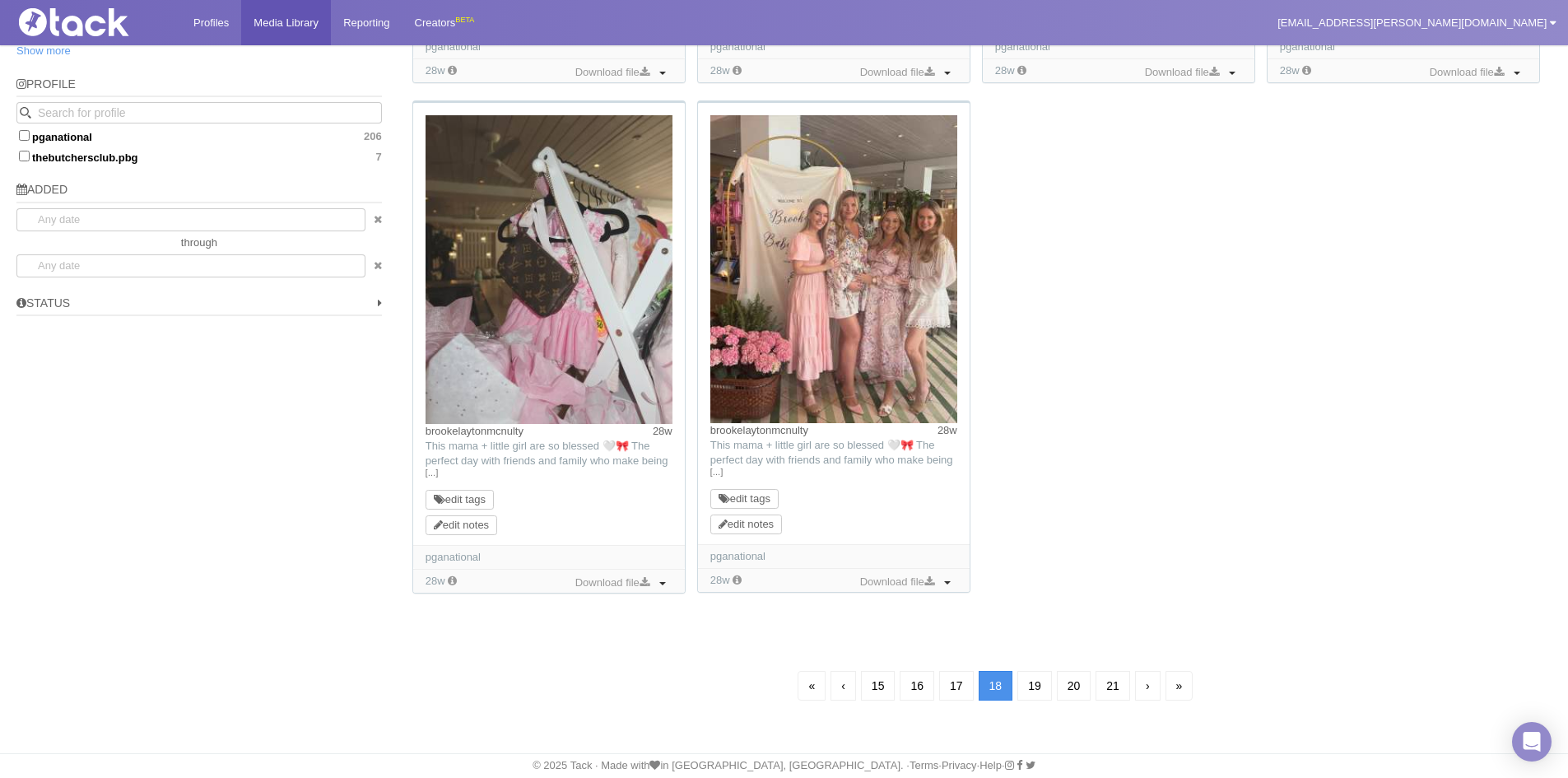
click at [1029, 688] on link "19" at bounding box center [1034, 686] width 35 height 30
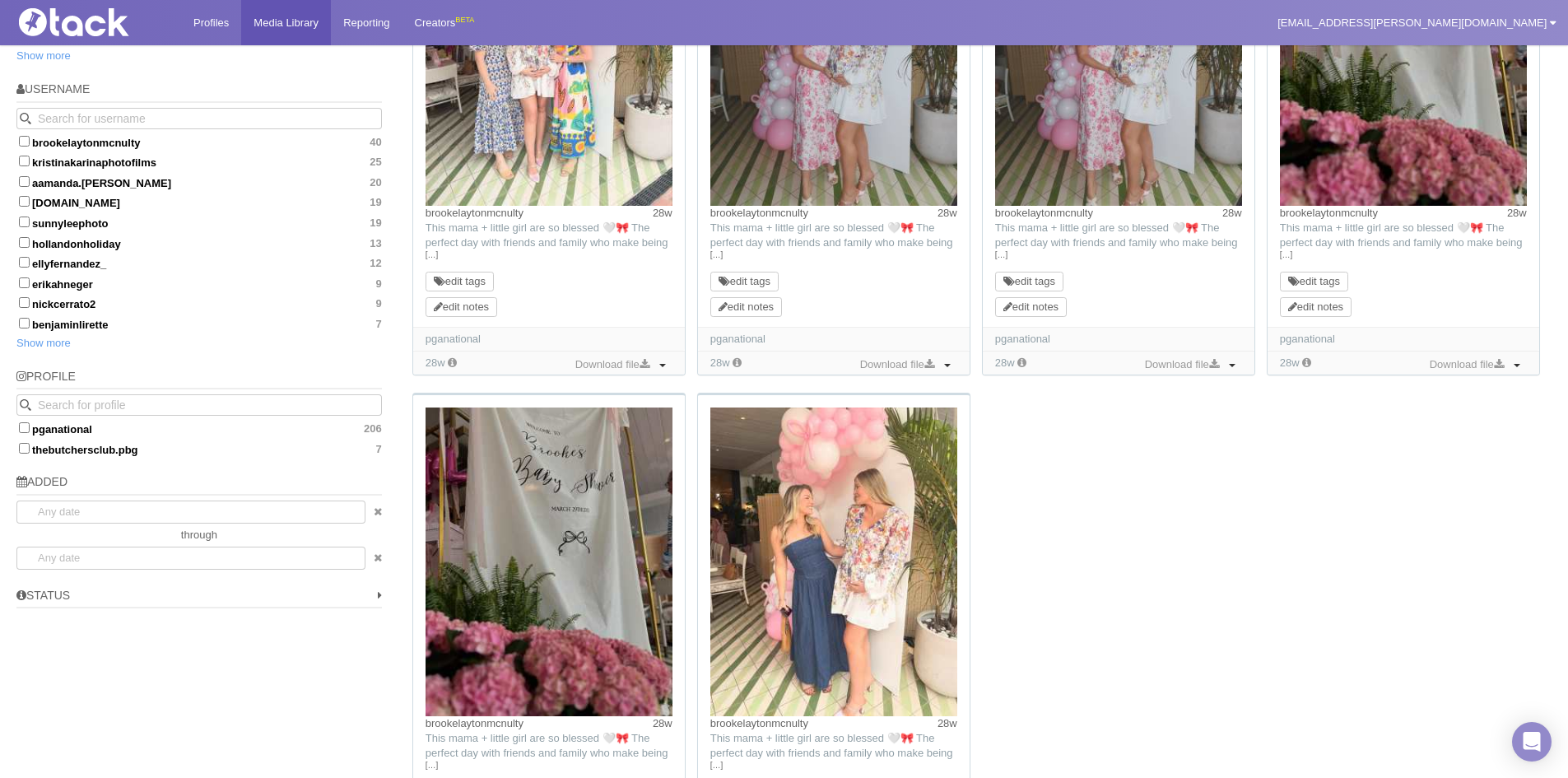
scroll to position [1135, 0]
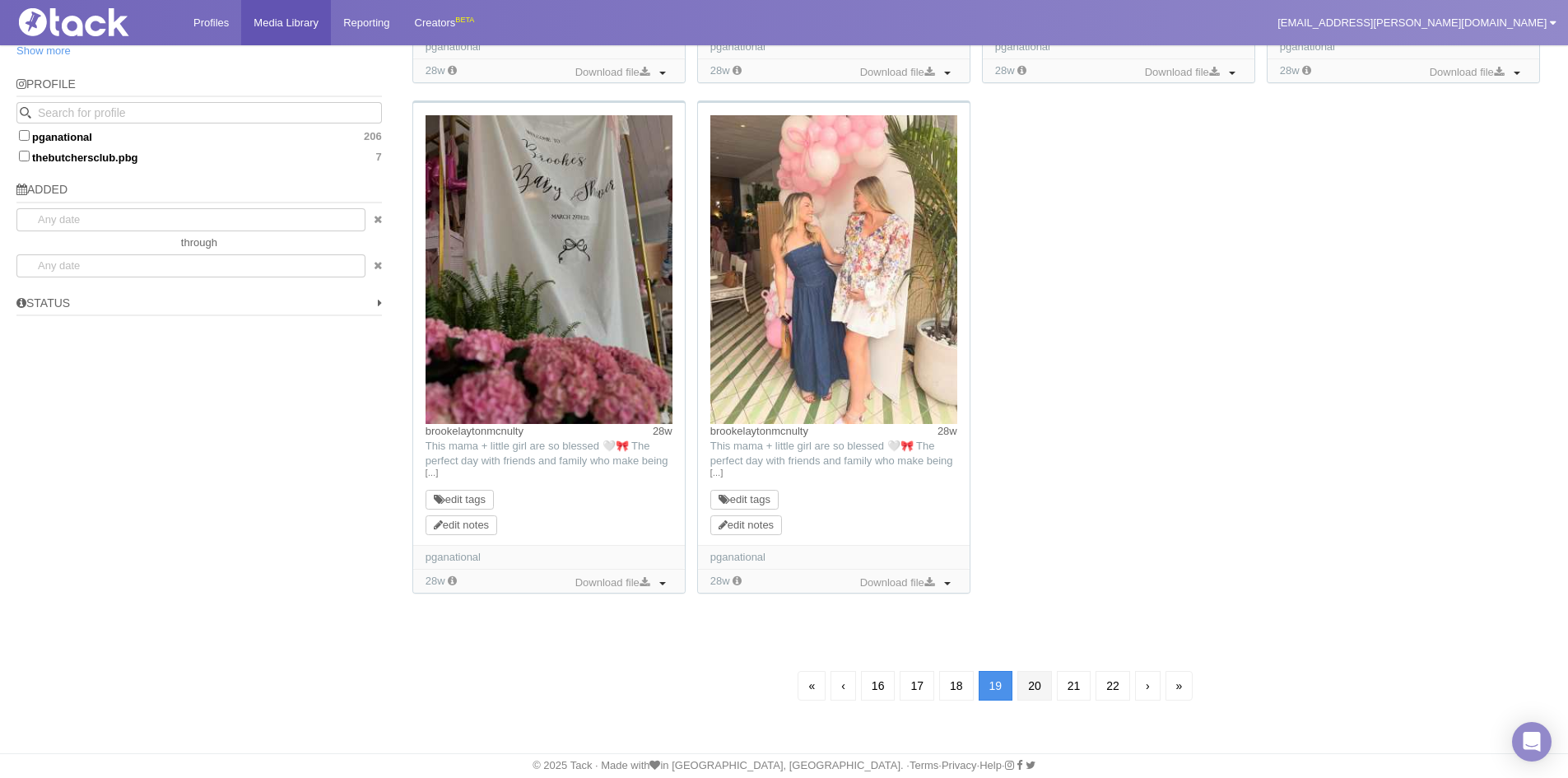
click at [1036, 689] on link "20" at bounding box center [1034, 686] width 35 height 30
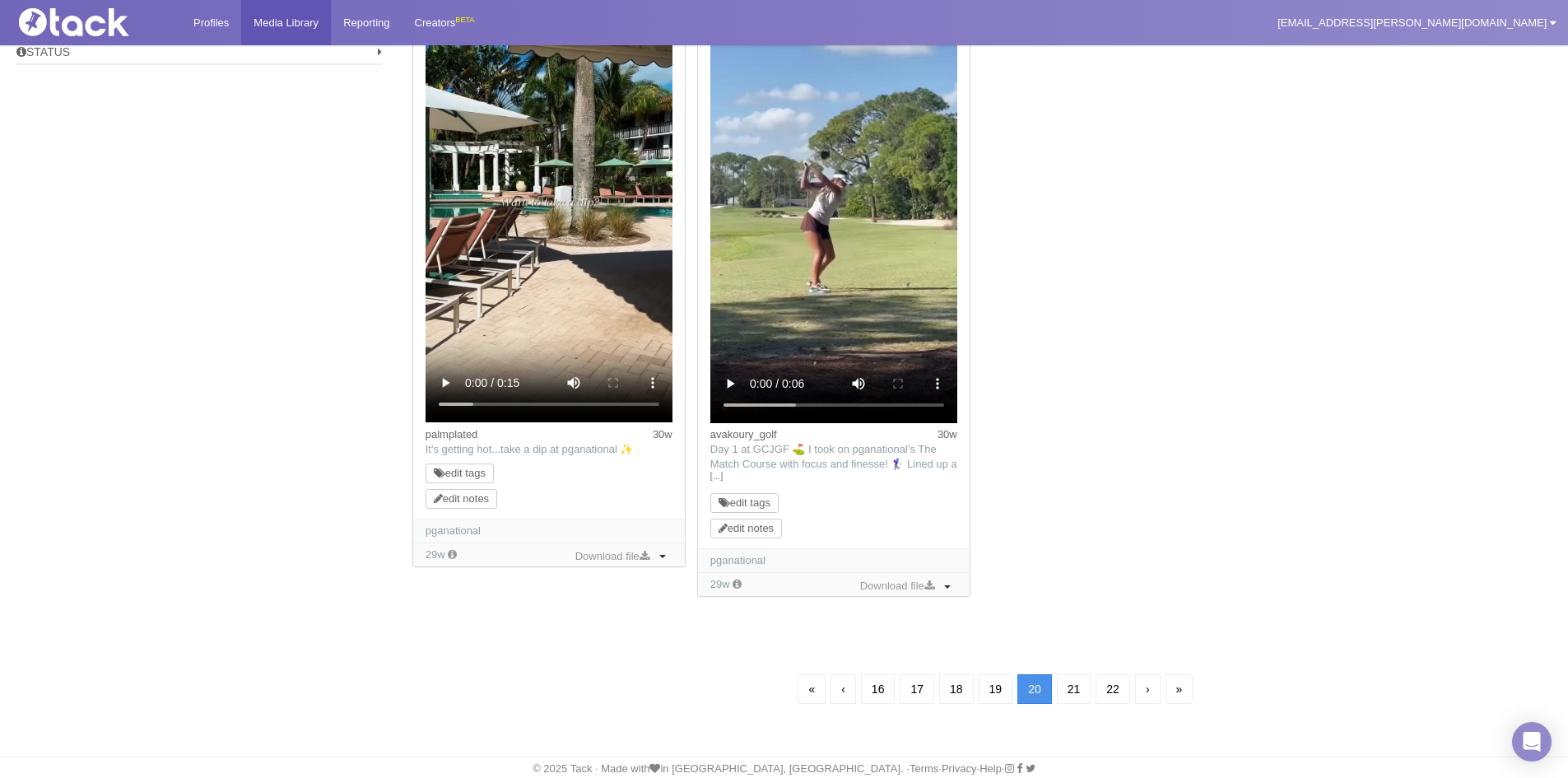
scroll to position [1388, 0]
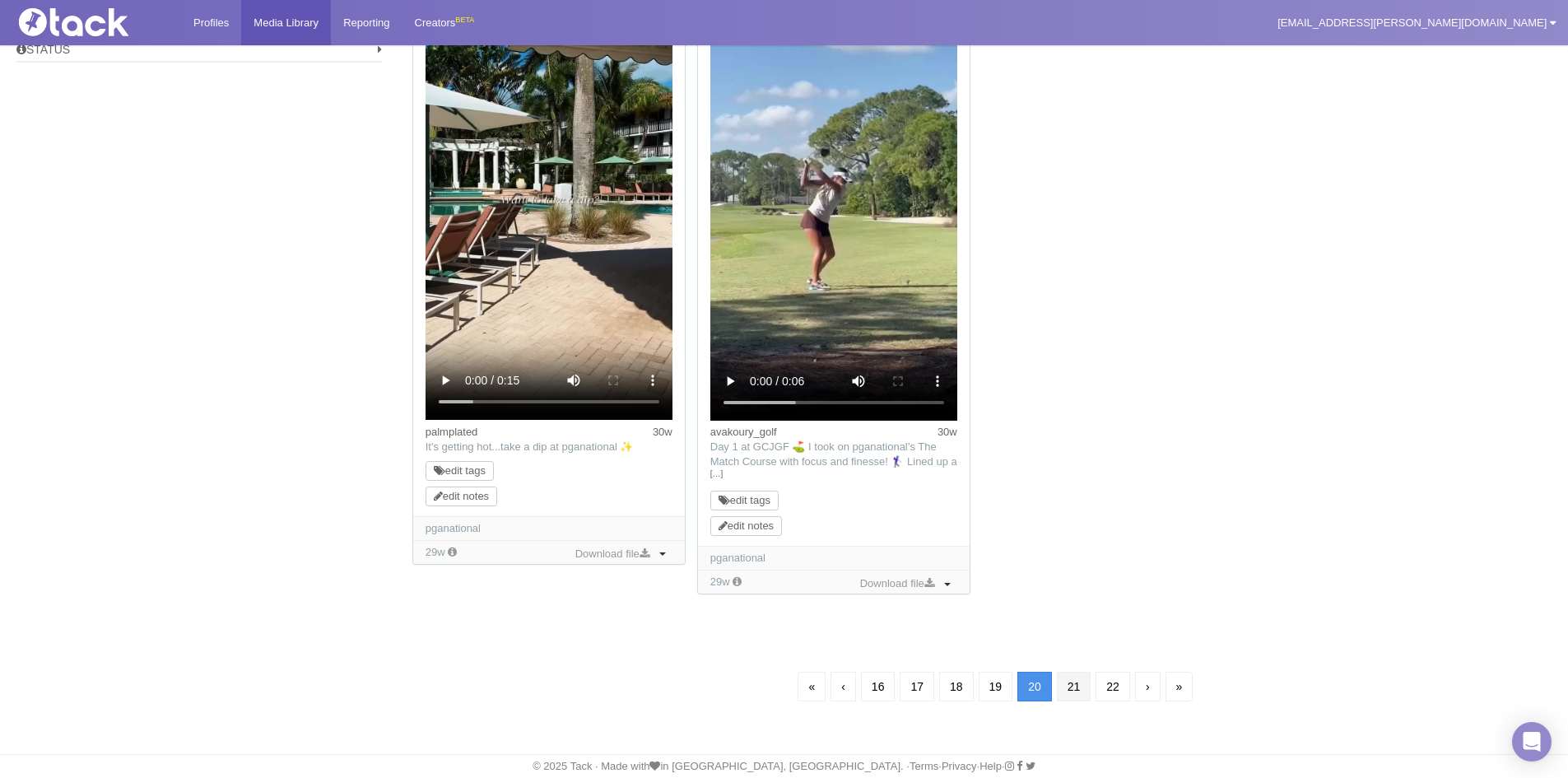
click at [1075, 681] on link "21" at bounding box center [1074, 687] width 35 height 30
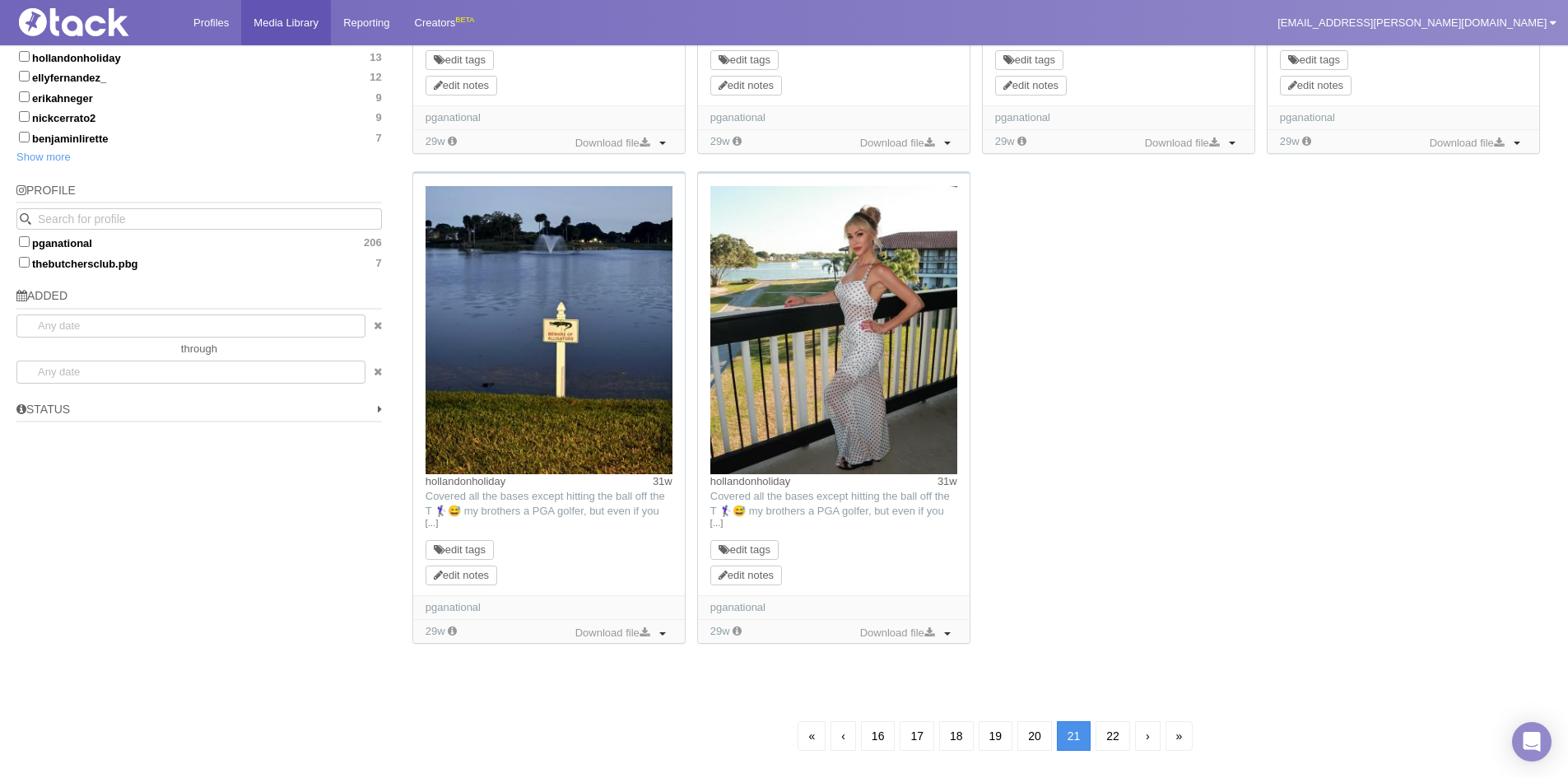
scroll to position [1078, 0]
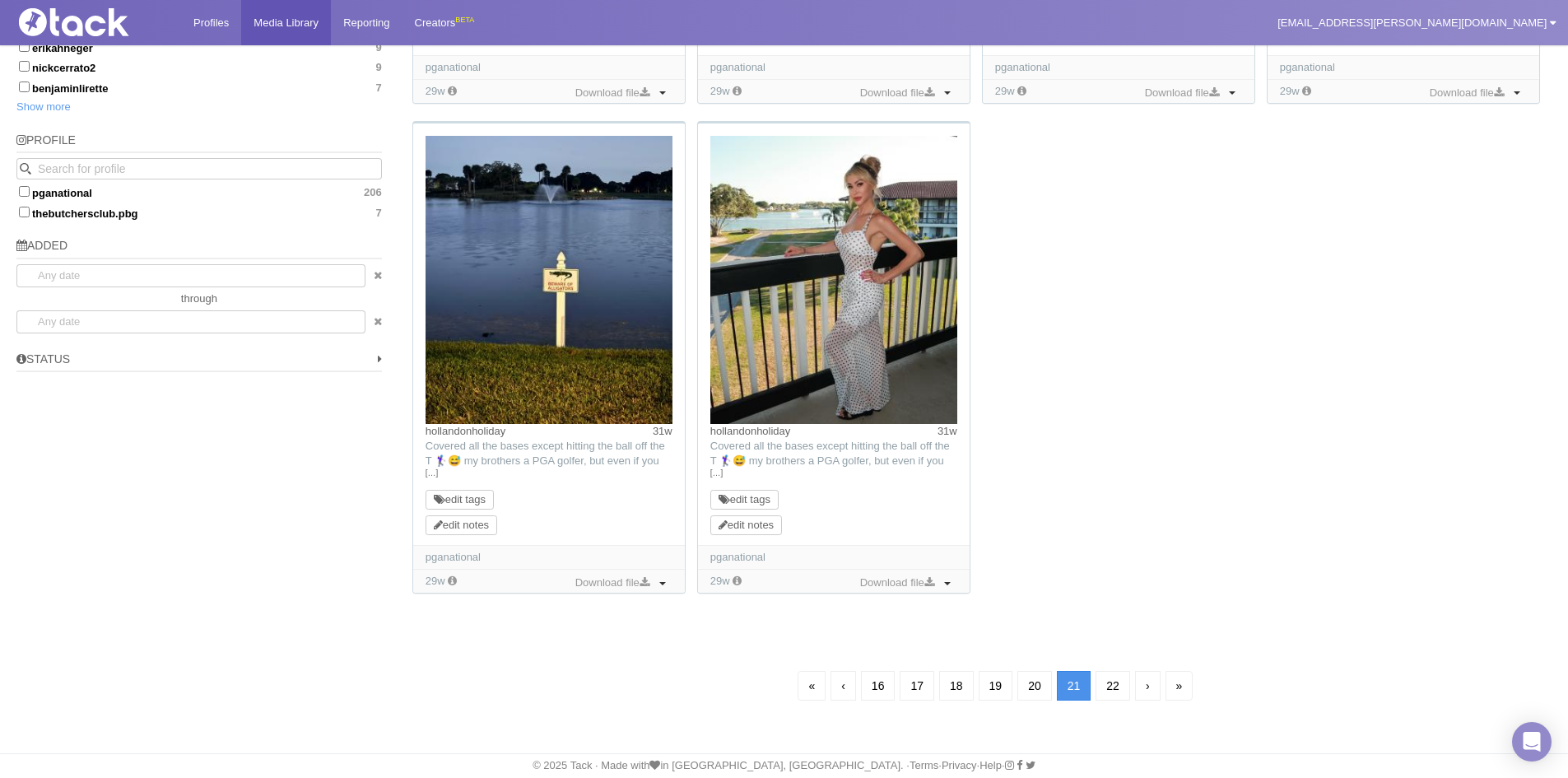
click at [1113, 685] on link "22" at bounding box center [1113, 686] width 35 height 30
